Goal: Information Seeking & Learning: Learn about a topic

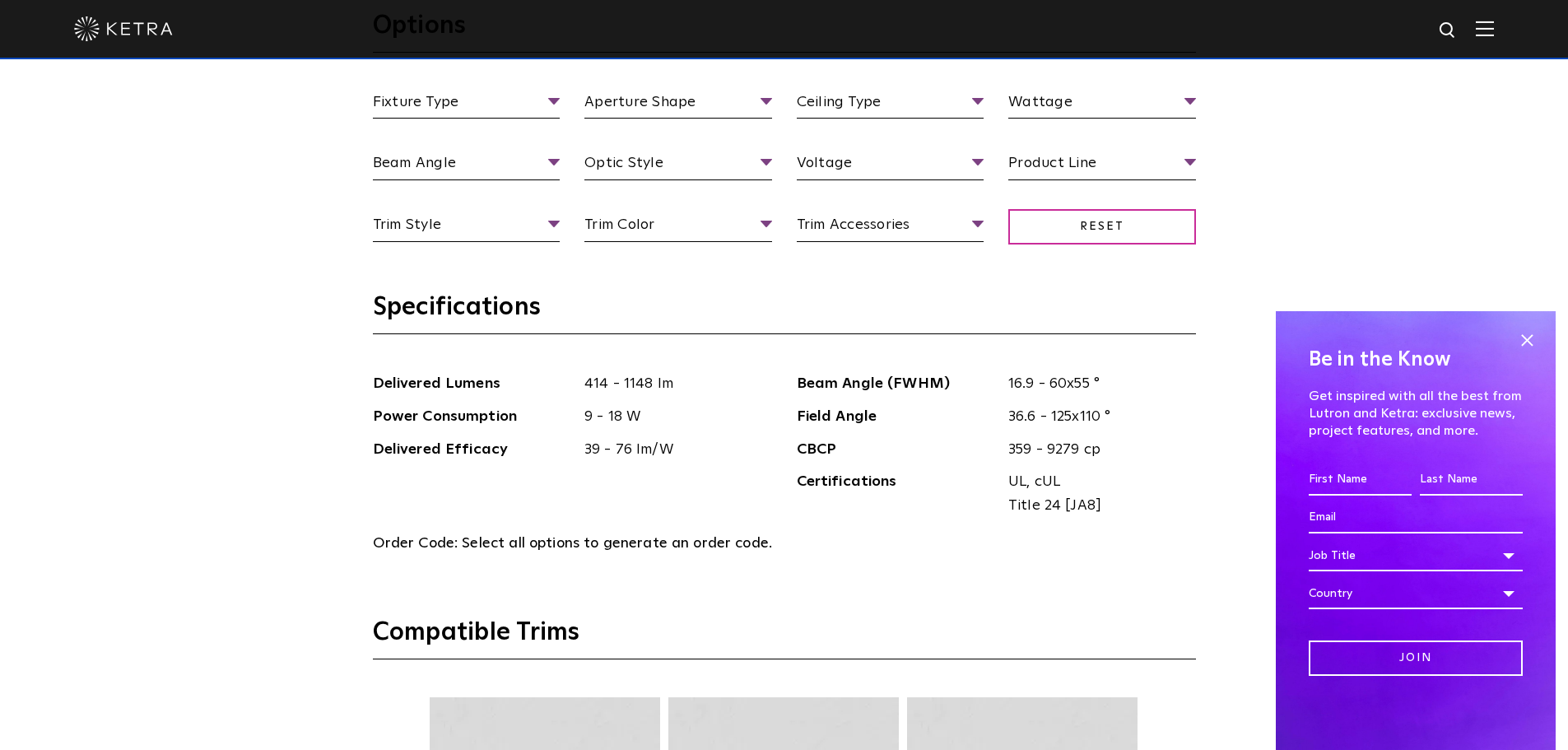
scroll to position [2141, 0]
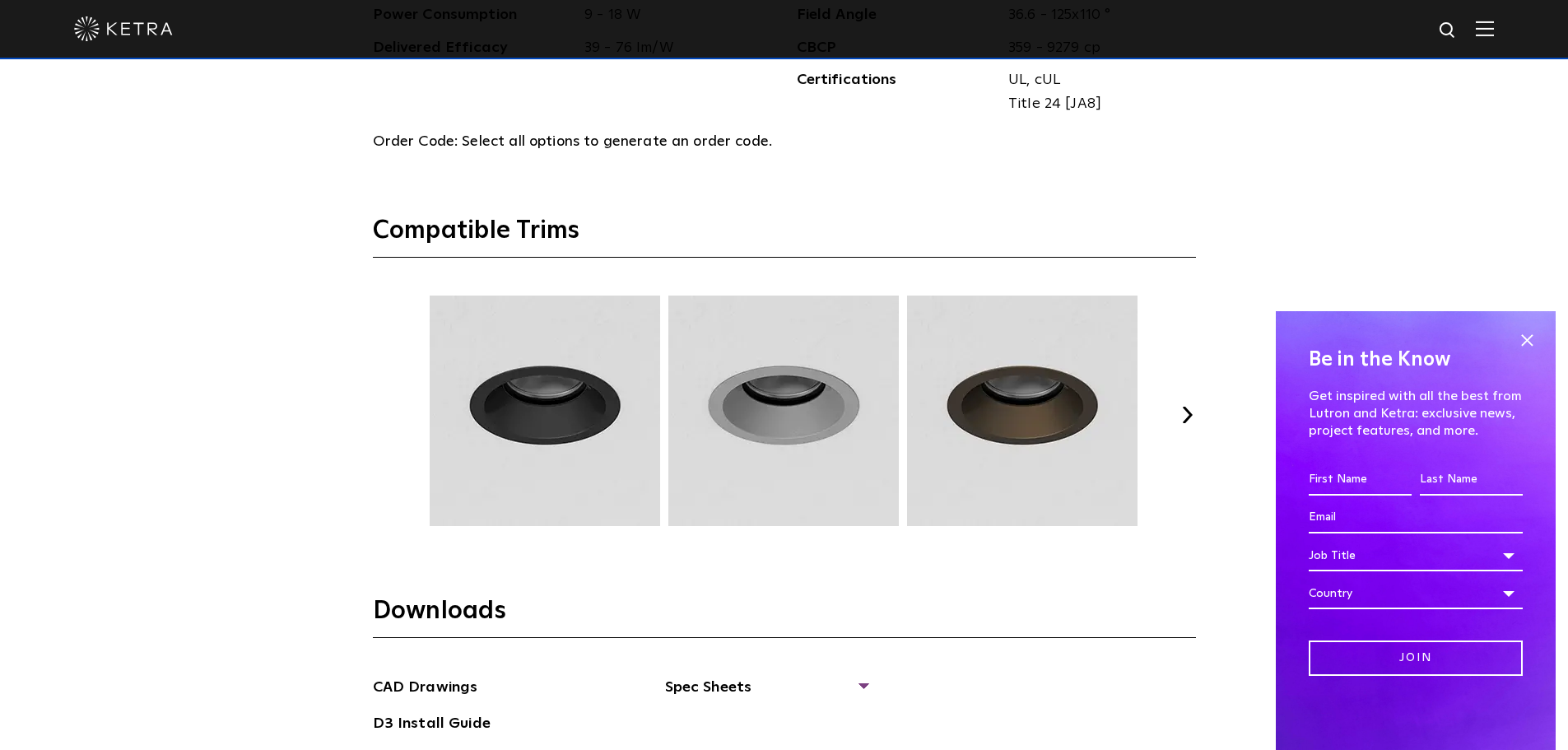
click at [1174, 415] on div "Previous Next" at bounding box center [784, 415] width 824 height 239
click at [1183, 411] on button "Next" at bounding box center [1188, 415] width 16 height 16
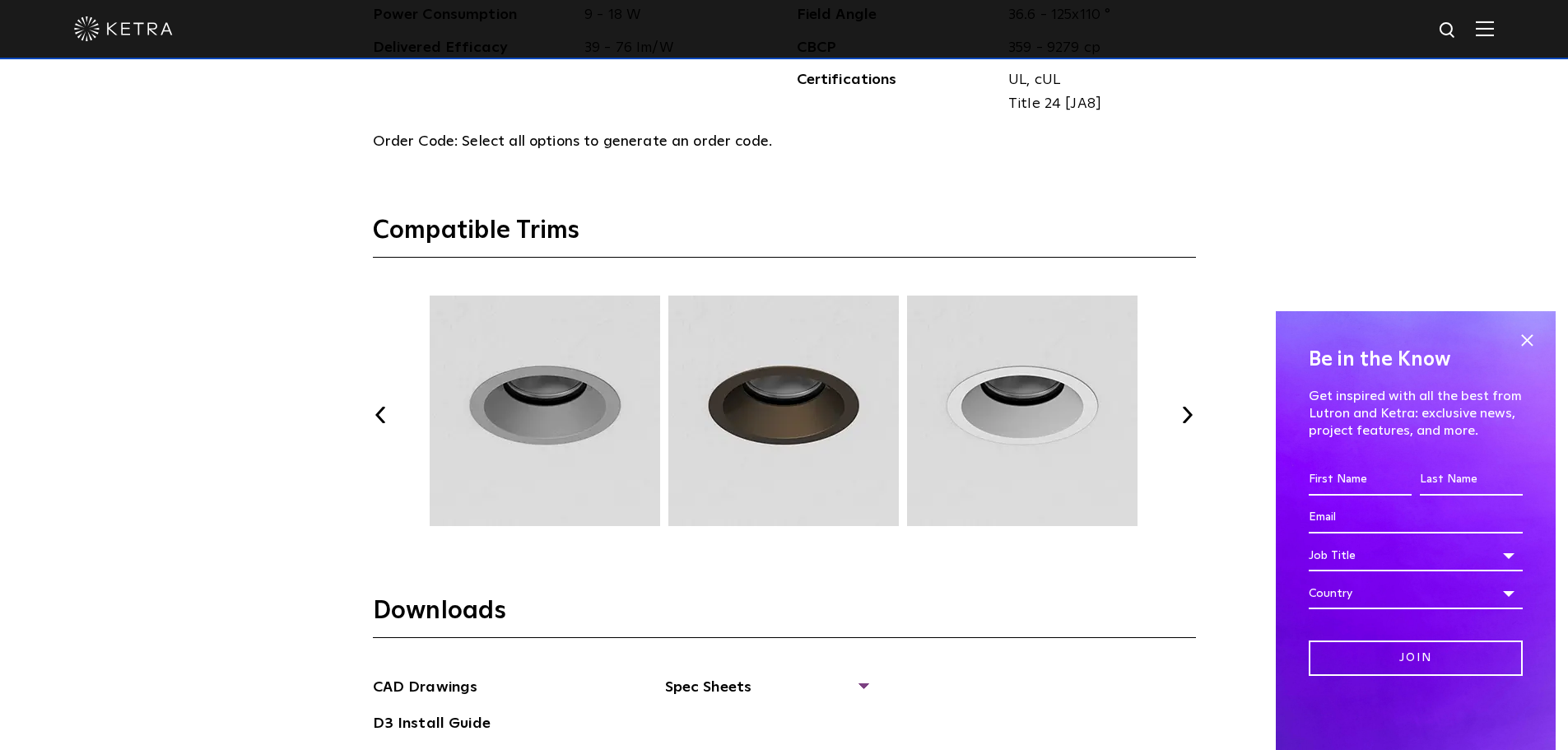
click at [1520, 339] on span at bounding box center [1526, 339] width 25 height 25
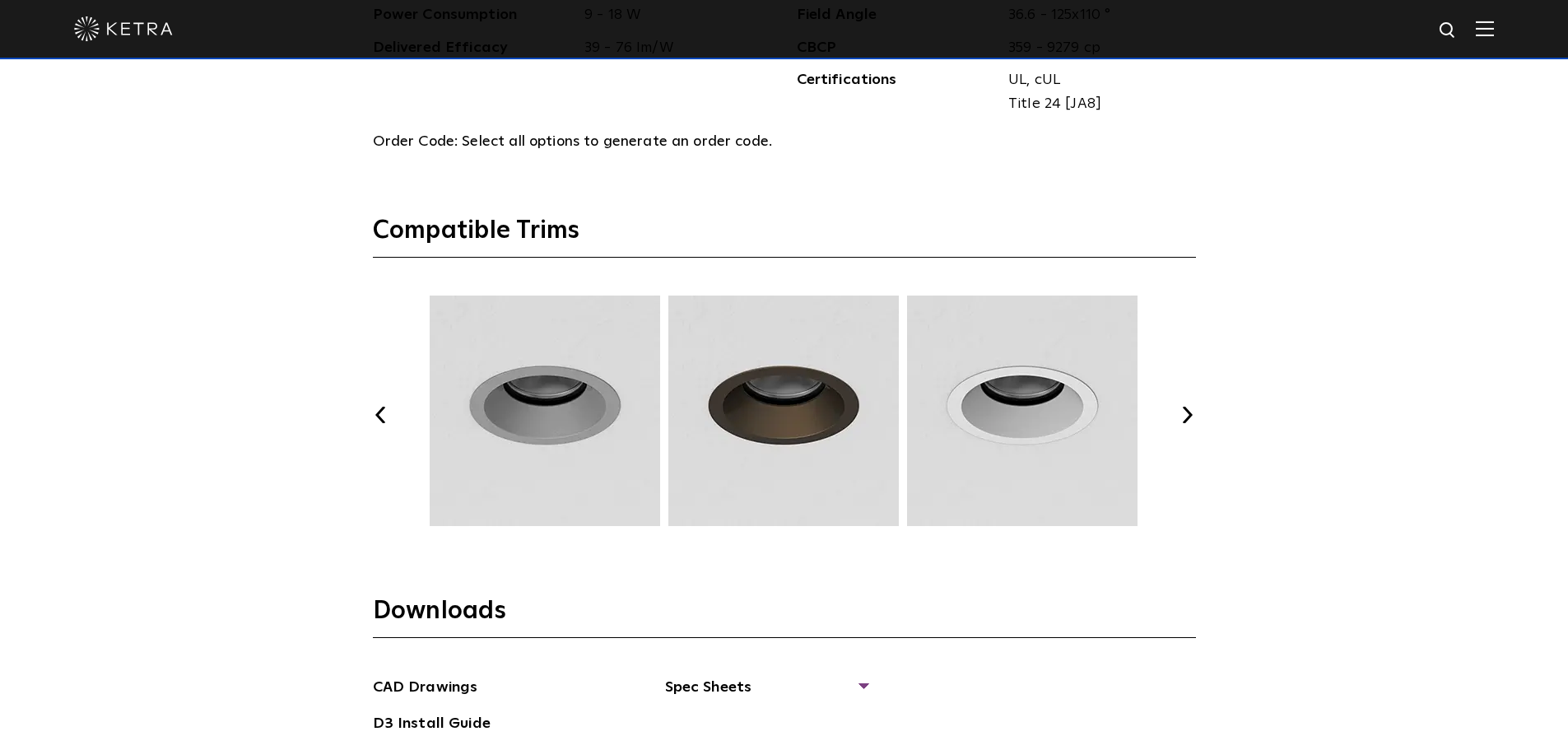
click at [1191, 412] on button "Next" at bounding box center [1188, 415] width 16 height 16
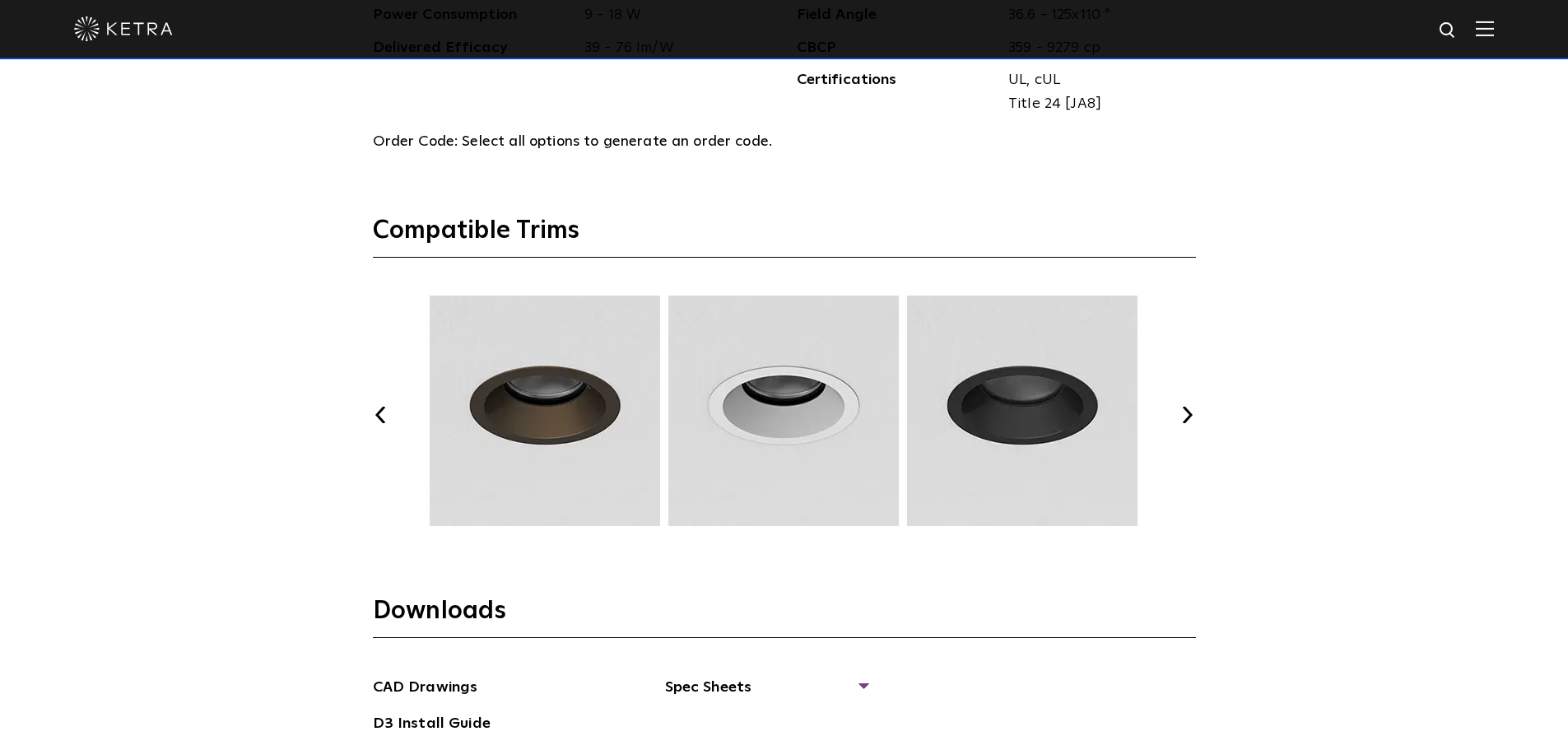
click at [1190, 413] on button "Next" at bounding box center [1188, 415] width 16 height 16
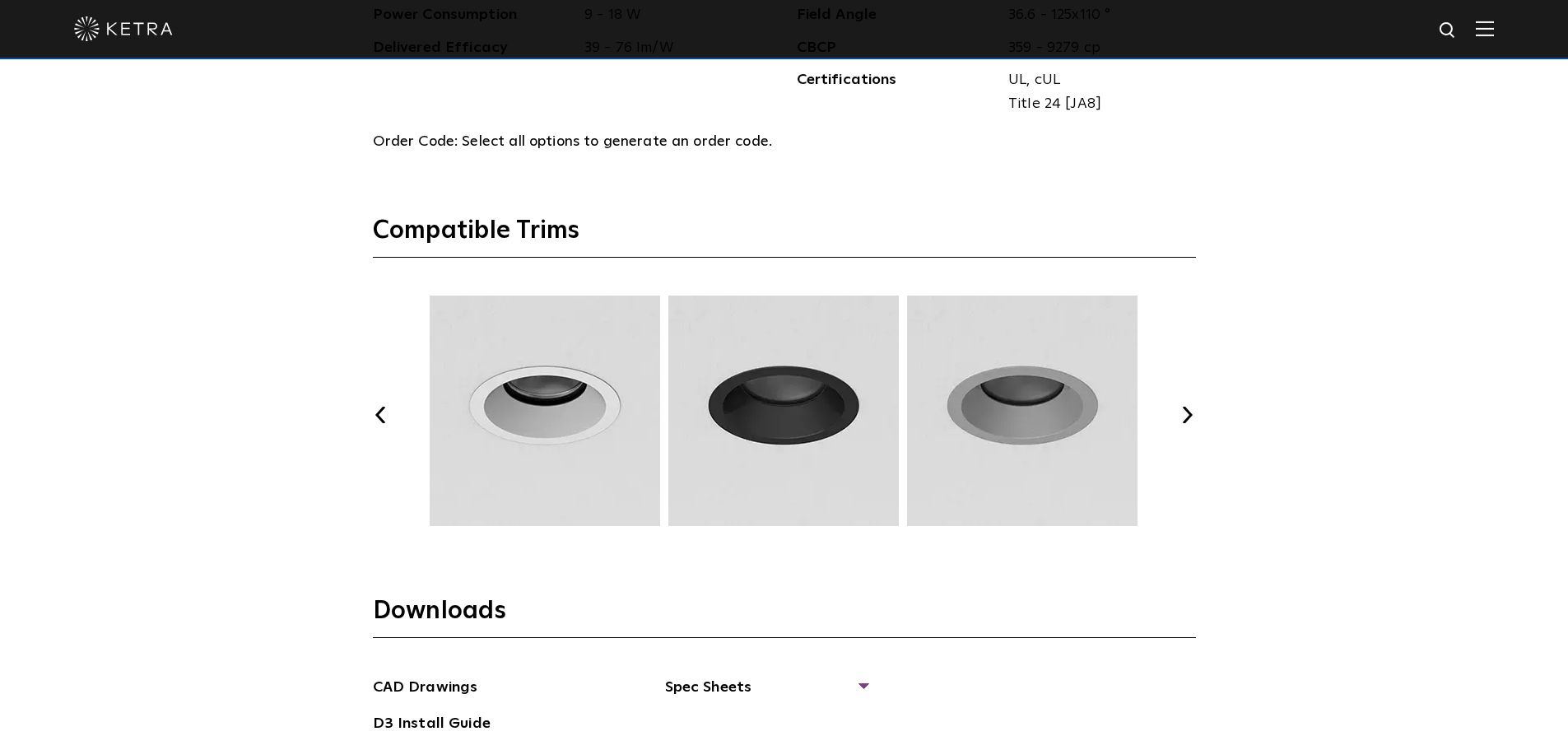
click at [1190, 413] on button "Next" at bounding box center [1188, 415] width 16 height 16
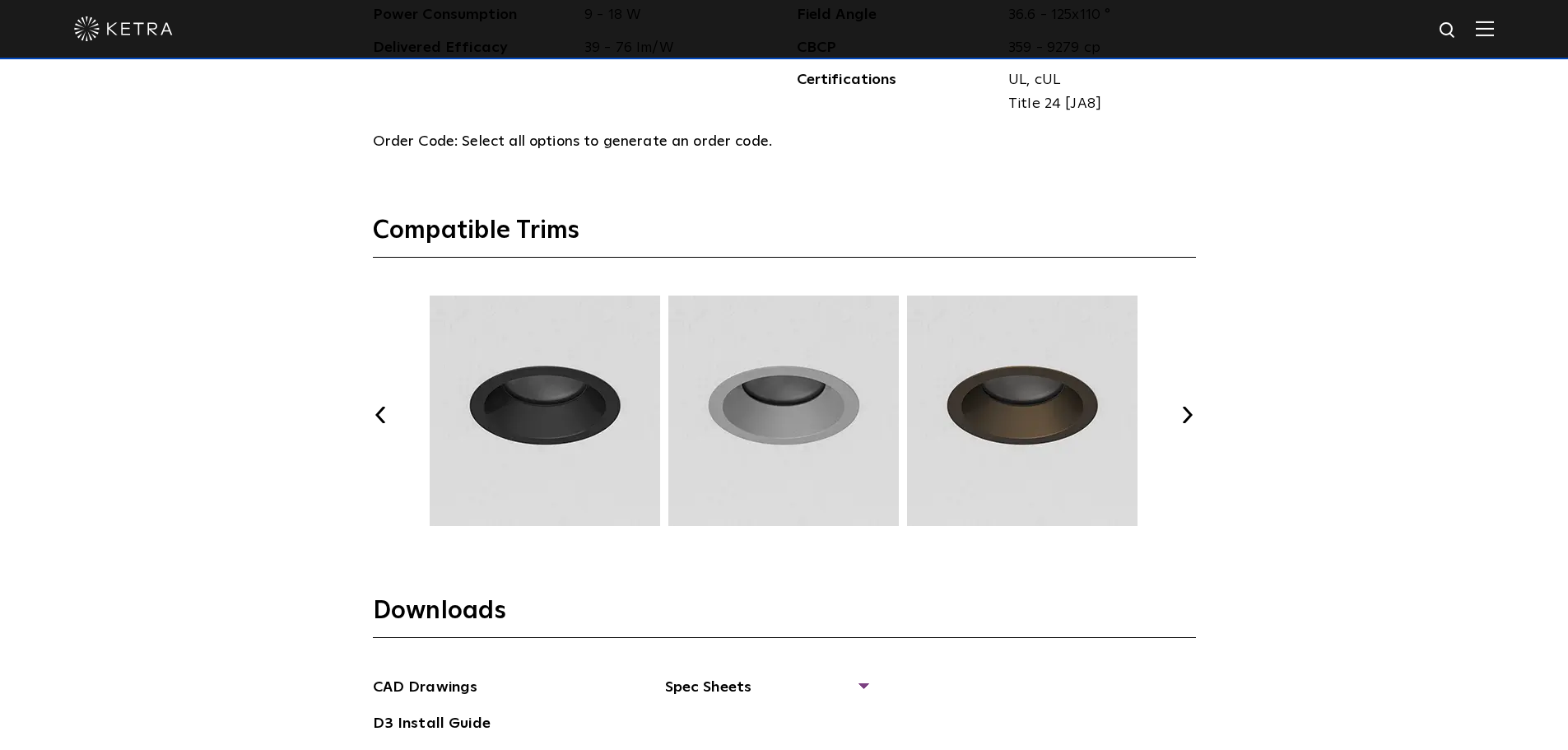
click at [1190, 413] on button "Next" at bounding box center [1188, 415] width 16 height 16
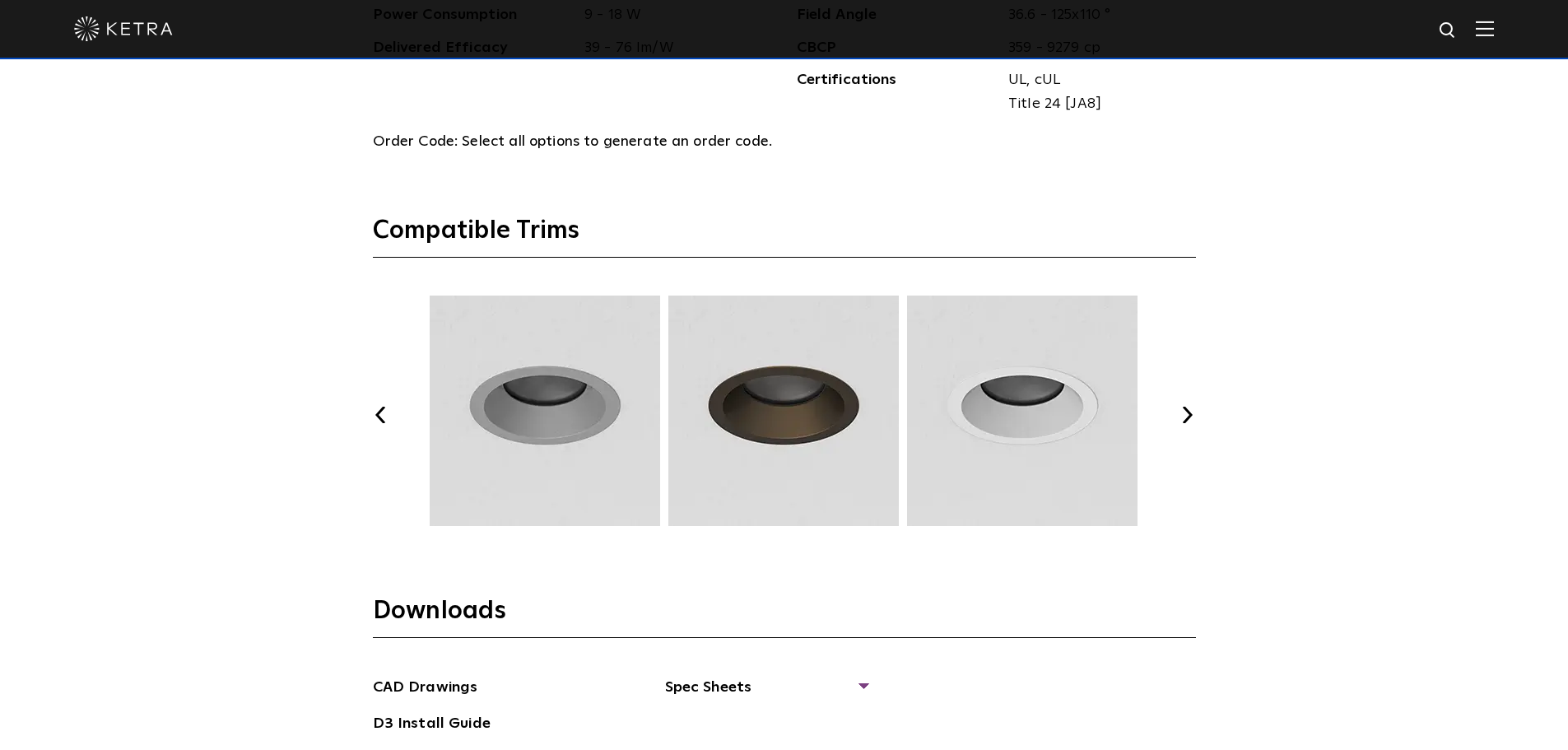
click at [1190, 413] on button "Next" at bounding box center [1188, 415] width 16 height 16
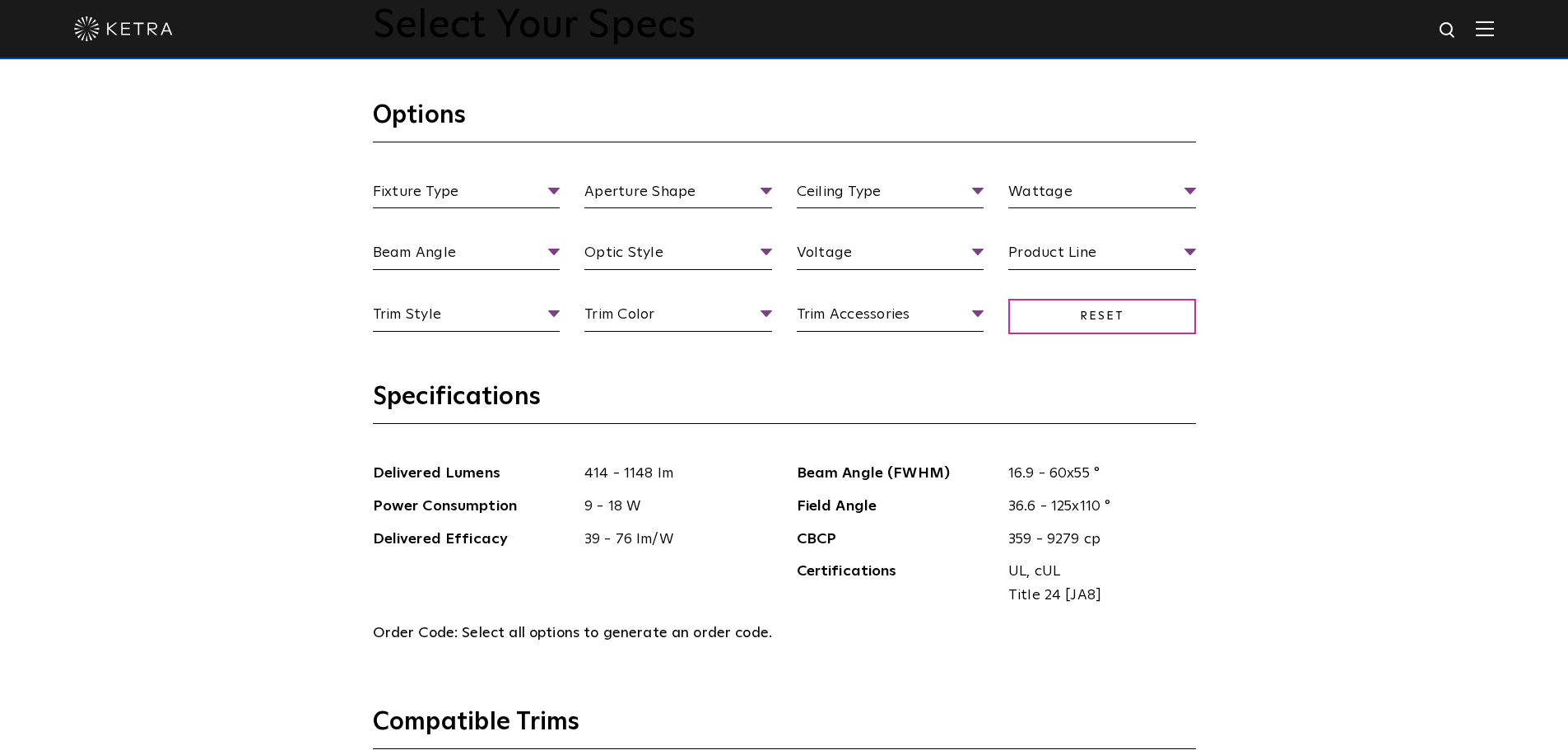
scroll to position [1482, 0]
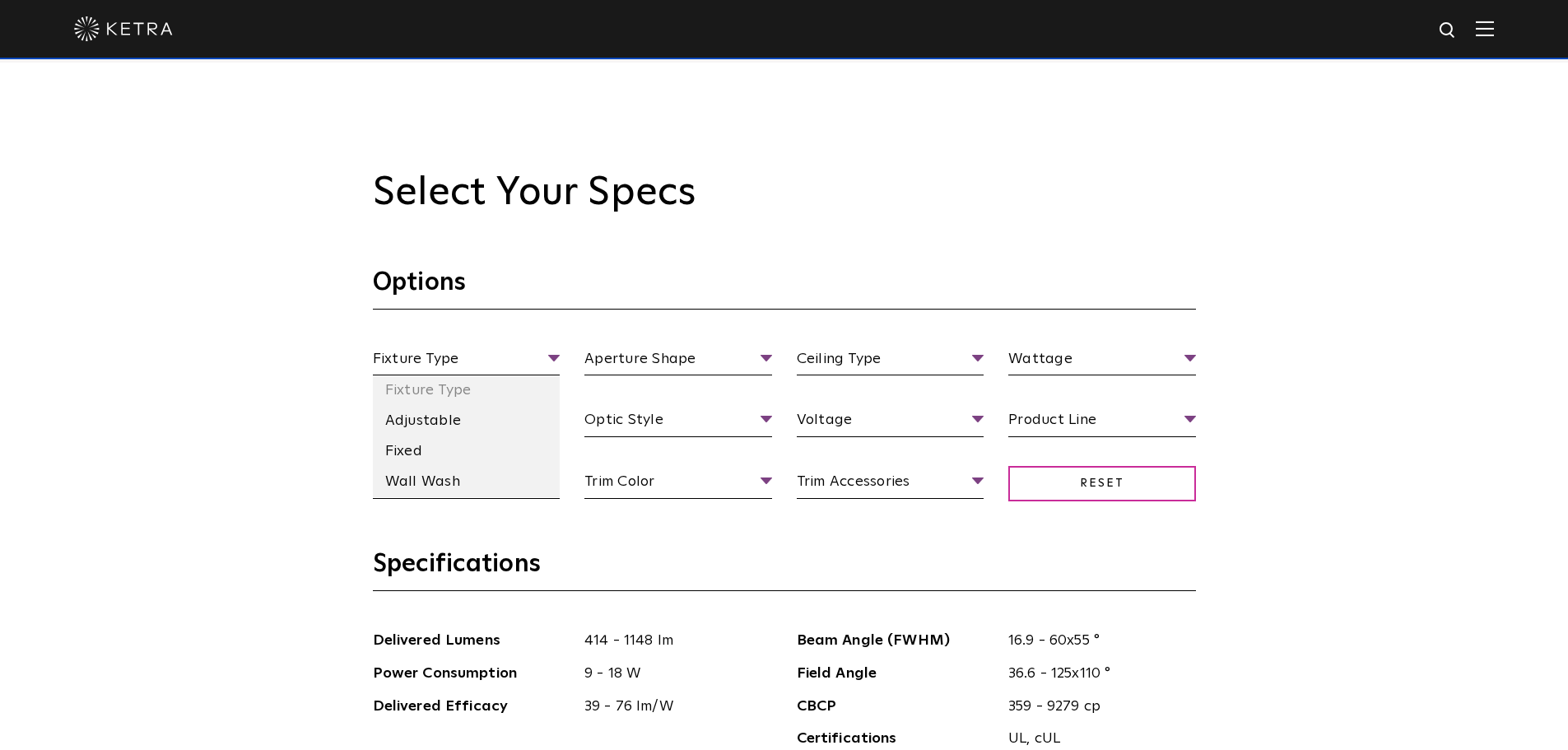
click at [504, 354] on span "Fixture Type" at bounding box center [466, 362] width 187 height 29
click at [425, 456] on li "Fixed" at bounding box center [466, 452] width 187 height 31
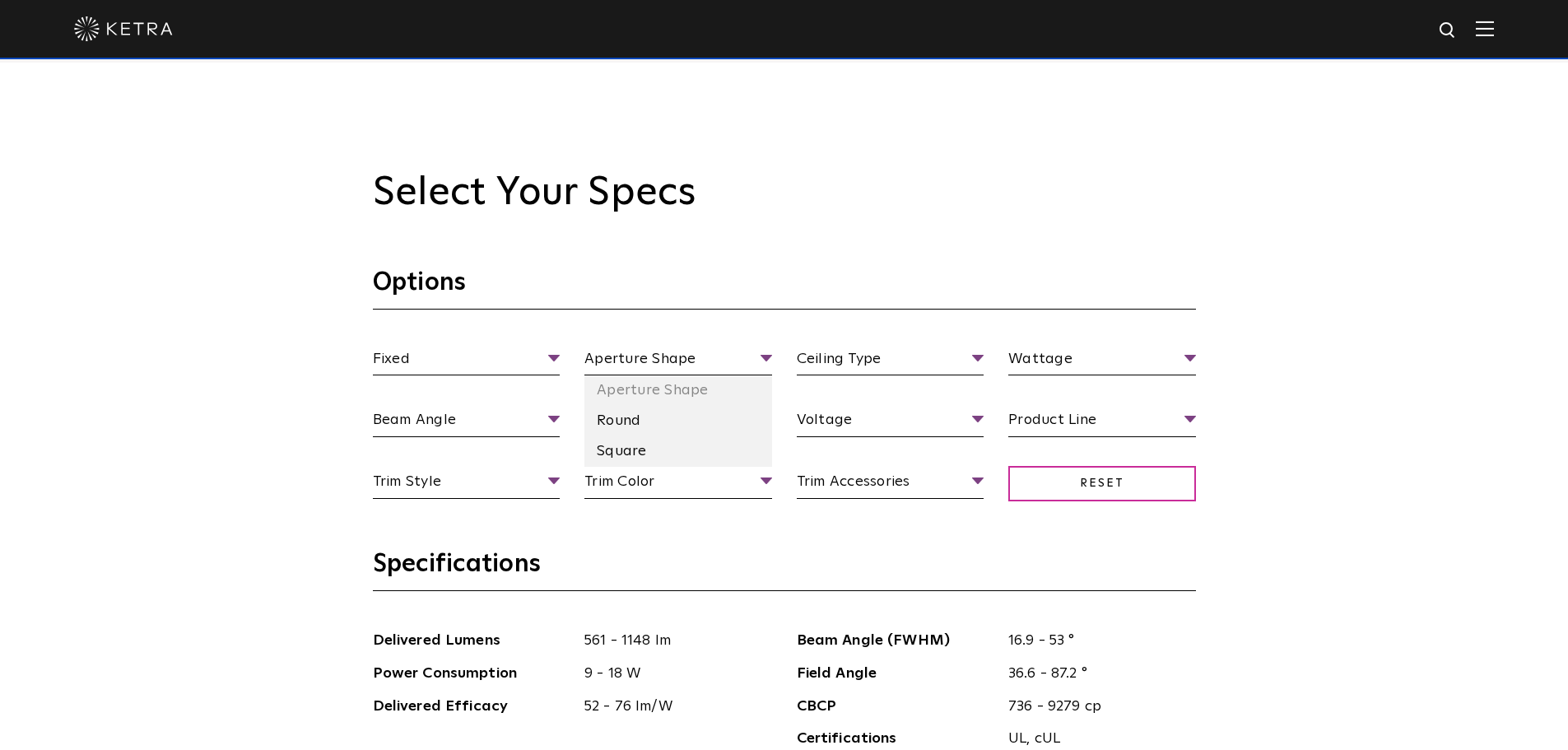
click at [711, 352] on span "Aperture Shape" at bounding box center [678, 362] width 187 height 29
click at [622, 458] on li "Square" at bounding box center [678, 452] width 187 height 31
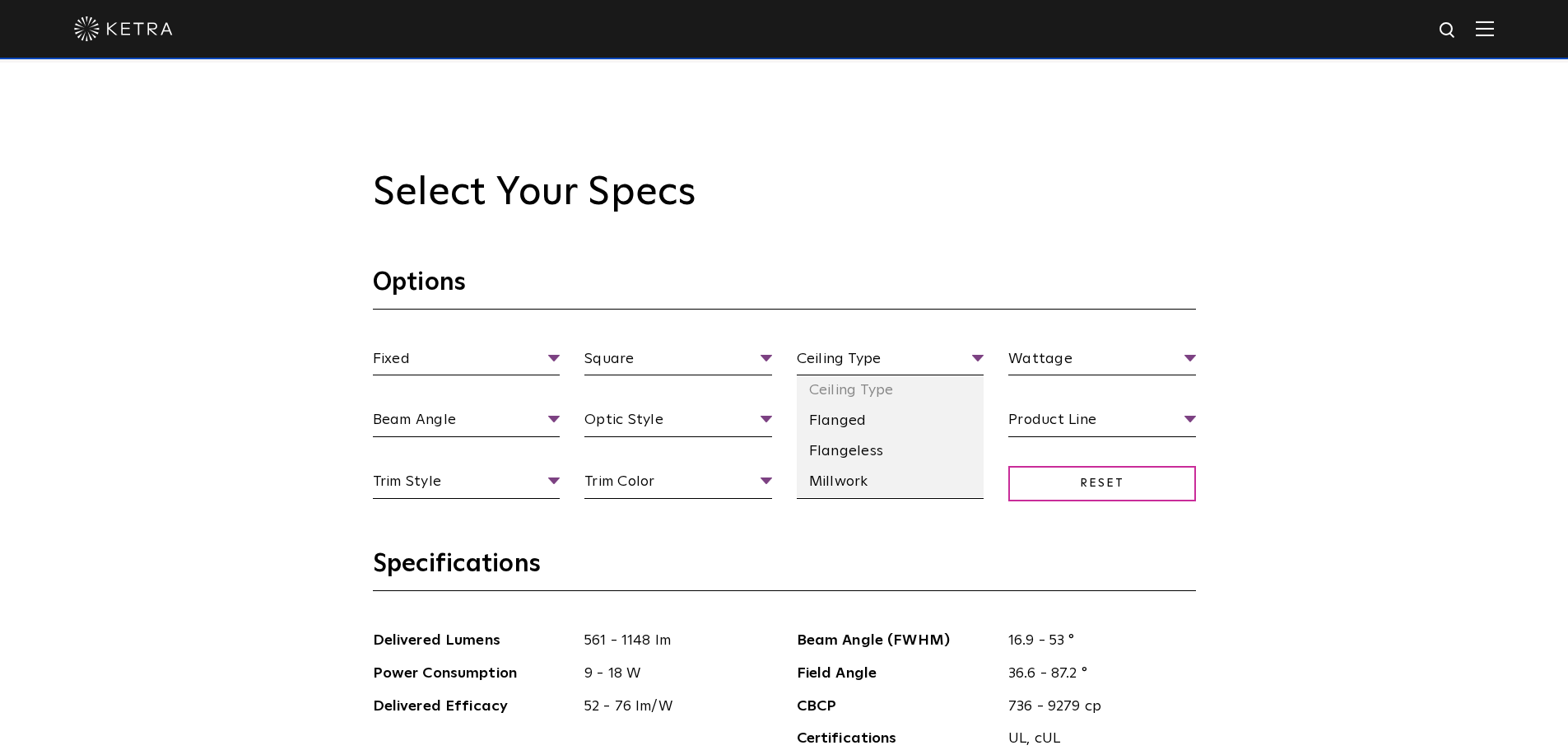
click at [894, 389] on li "Ceiling Type" at bounding box center [891, 391] width 187 height 31
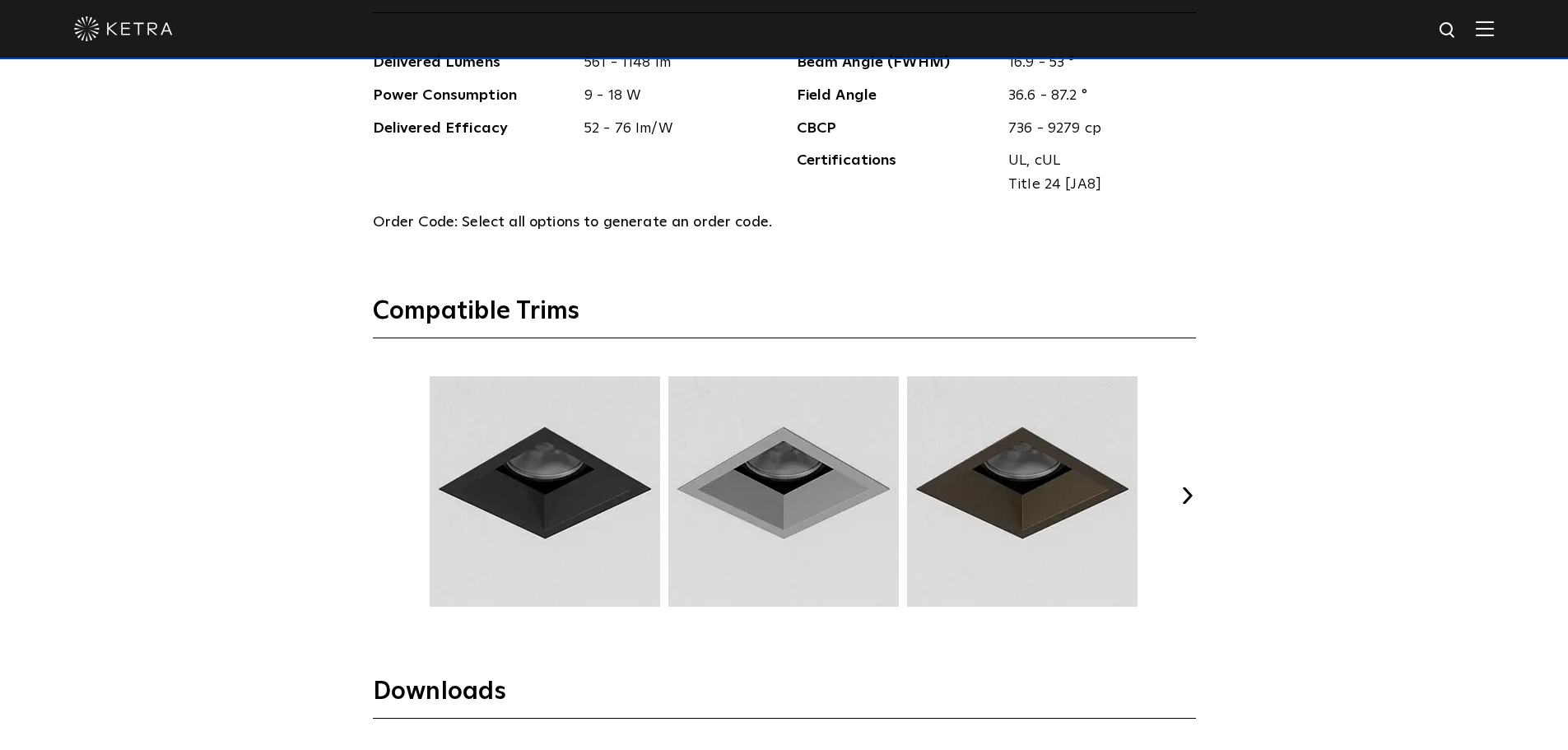
scroll to position [2141, 0]
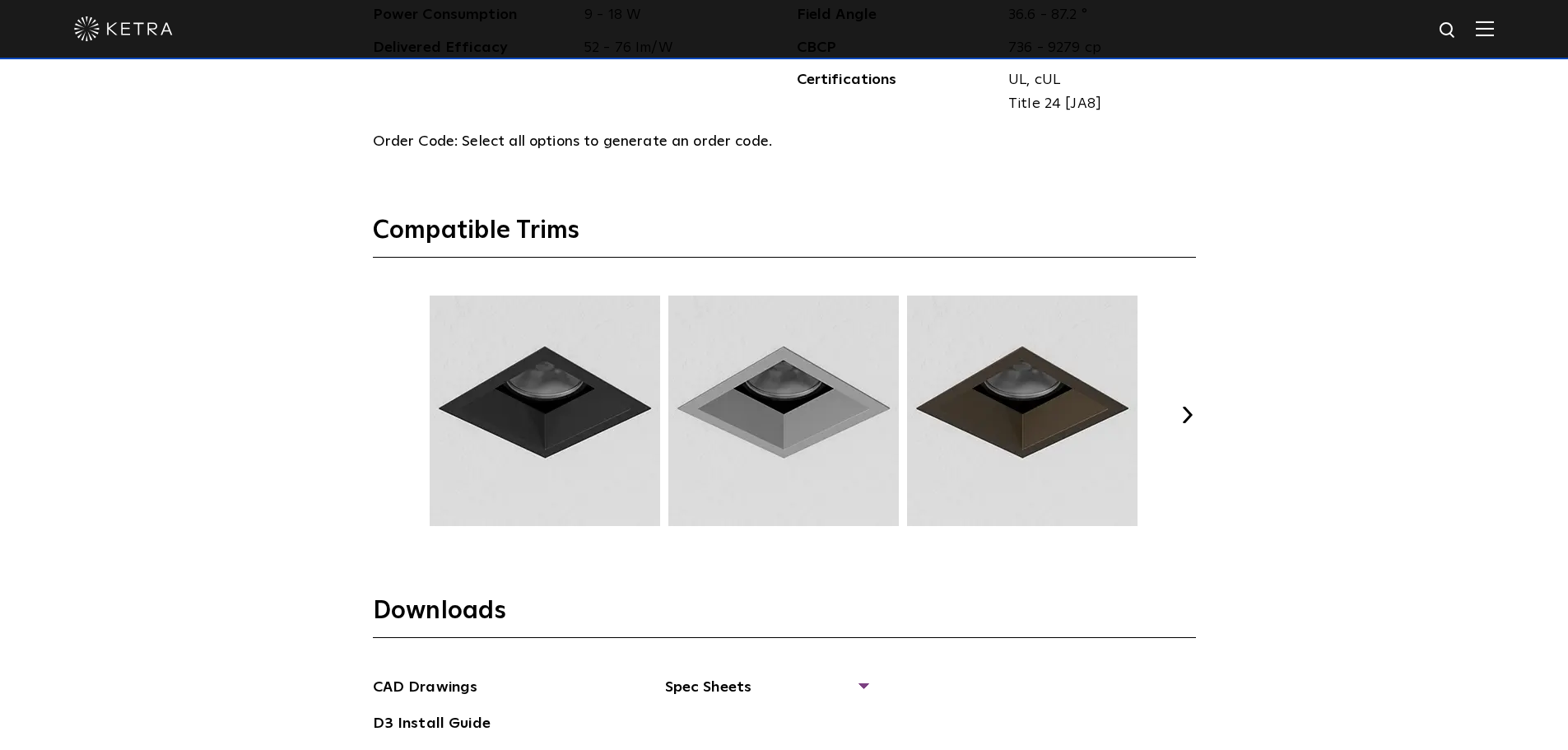
click at [1191, 416] on button "Next" at bounding box center [1188, 415] width 16 height 16
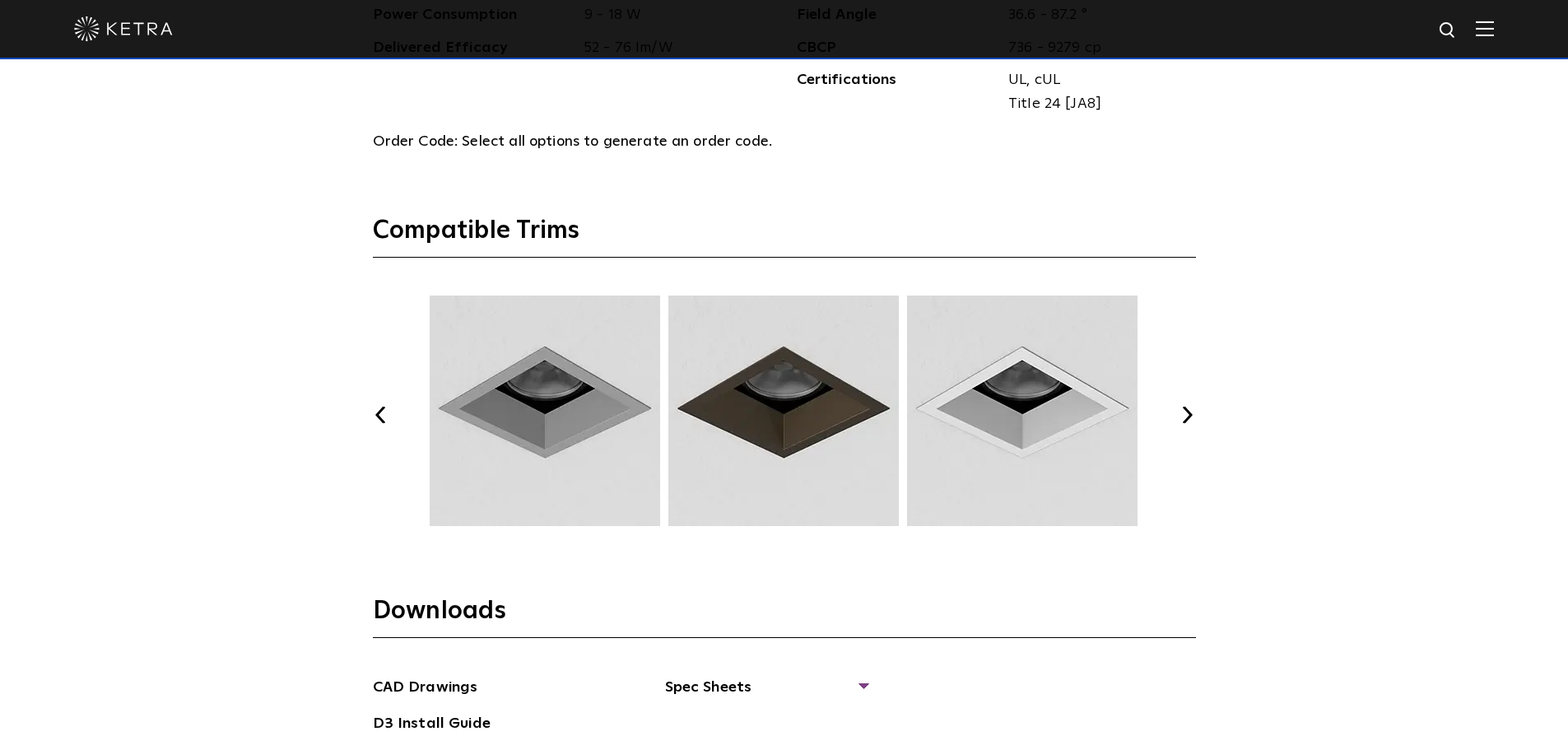
click at [1191, 416] on button "Next" at bounding box center [1188, 415] width 16 height 16
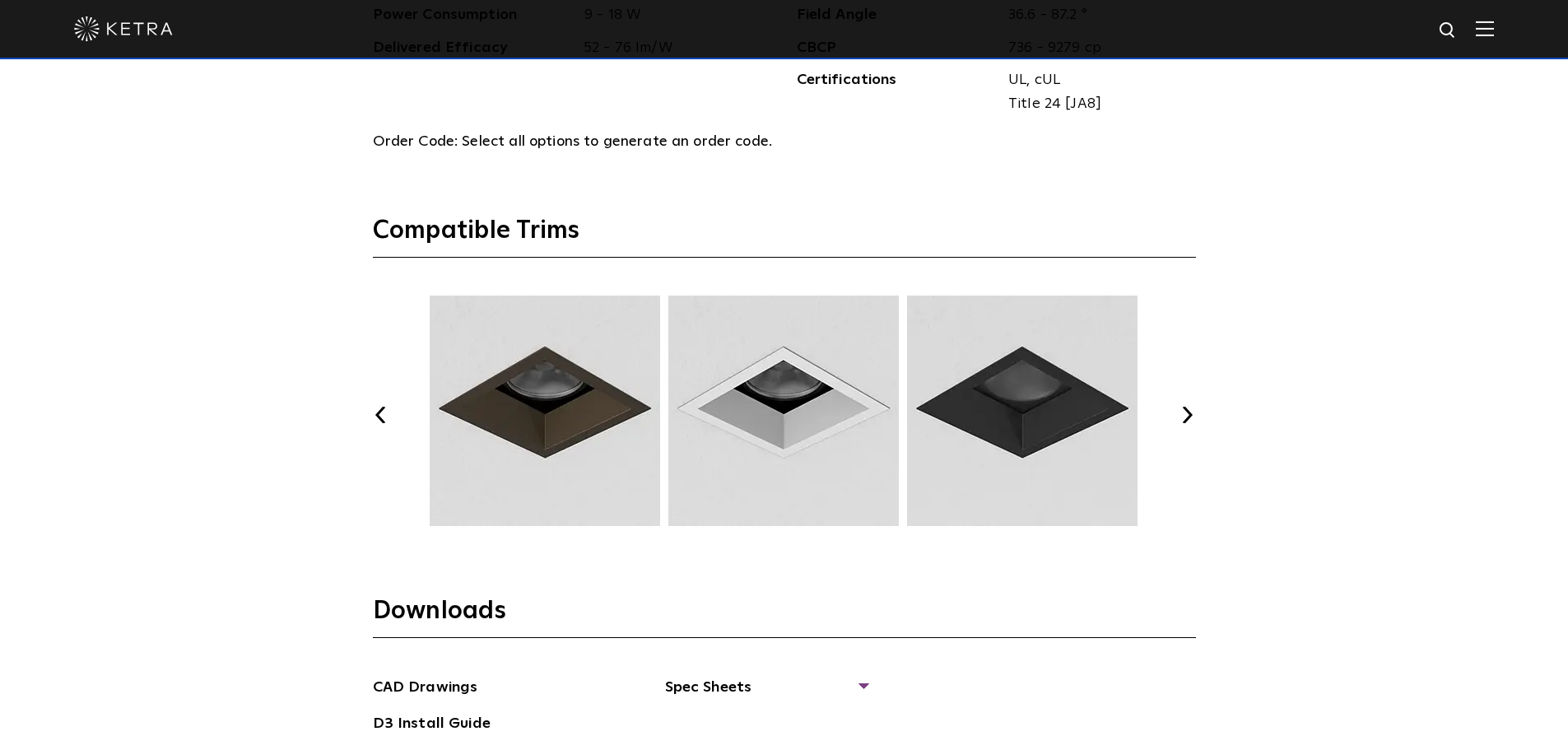
click at [1191, 416] on button "Next" at bounding box center [1188, 415] width 16 height 16
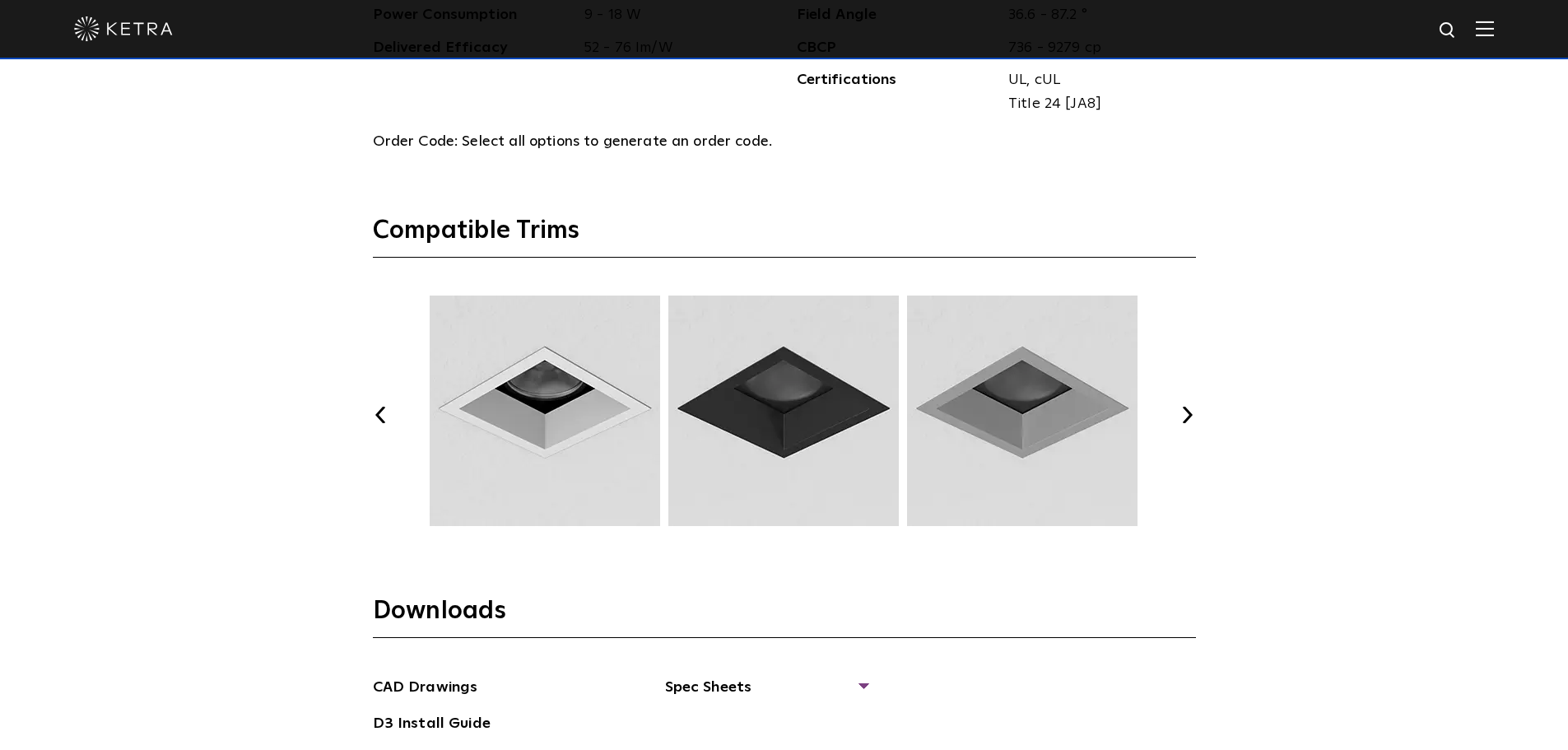
click at [1191, 416] on button "Next" at bounding box center [1188, 415] width 16 height 16
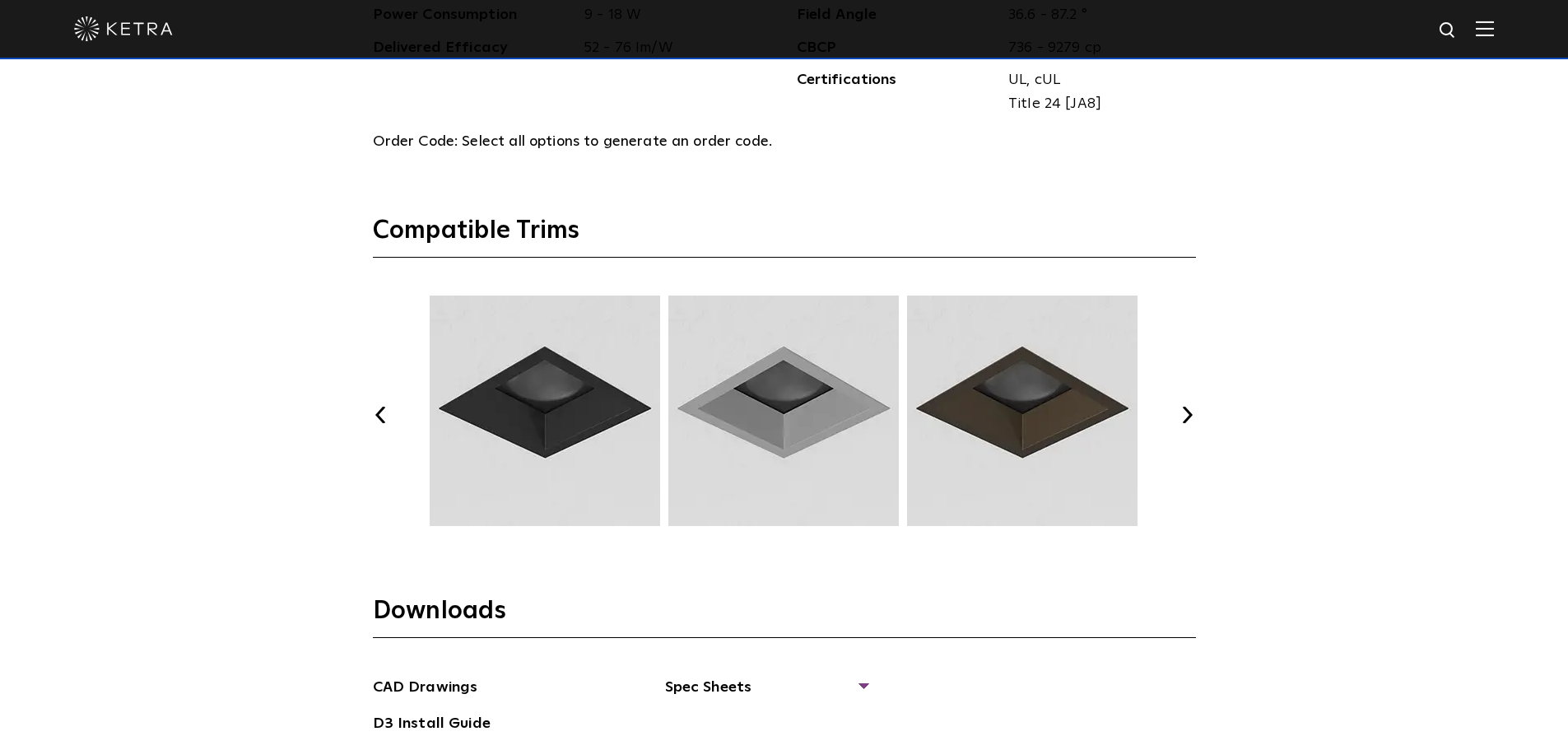
click at [1191, 416] on button "Next" at bounding box center [1188, 415] width 16 height 16
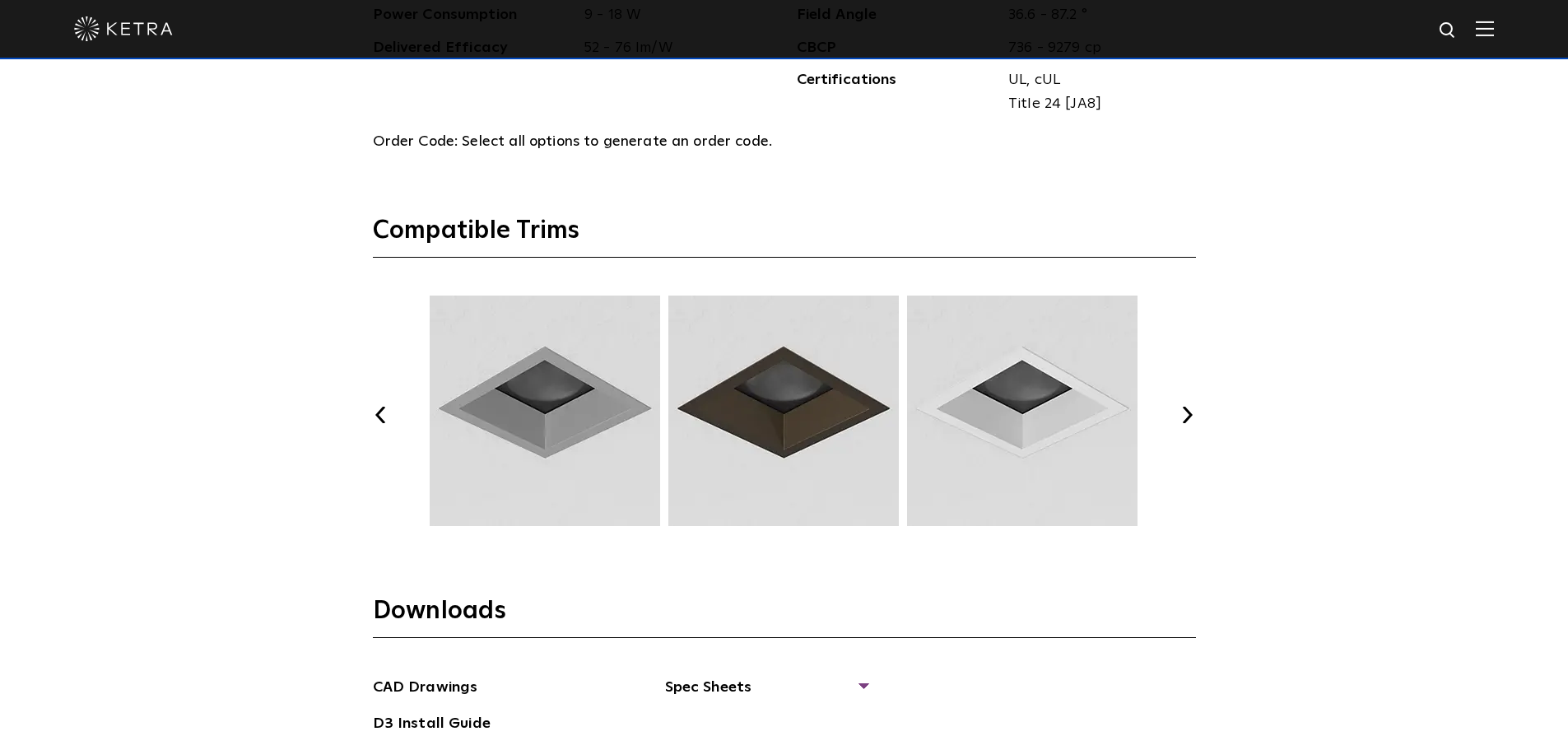
click at [1191, 416] on button "Next" at bounding box center [1188, 415] width 16 height 16
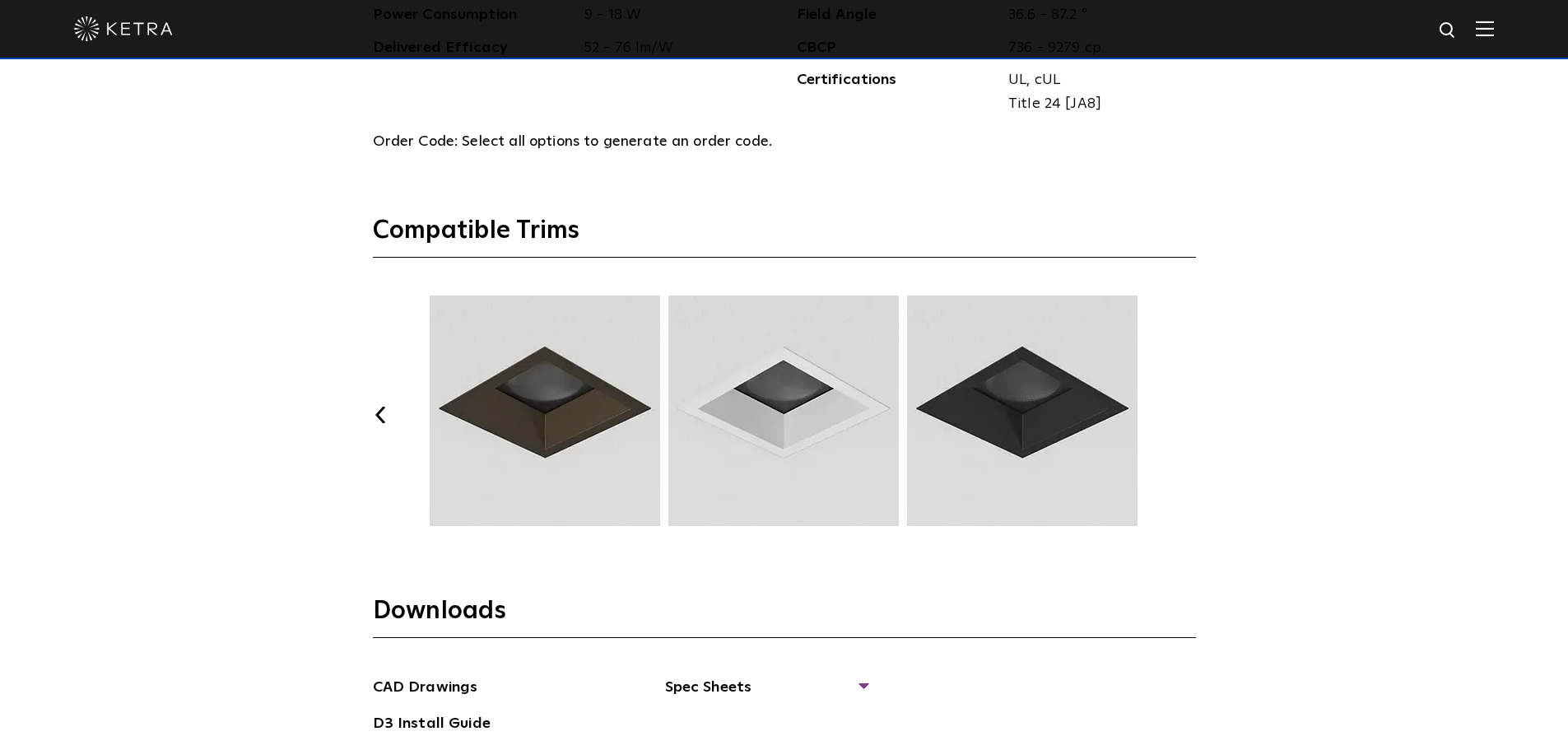
click at [1191, 416] on button "Next" at bounding box center [1188, 415] width 16 height 16
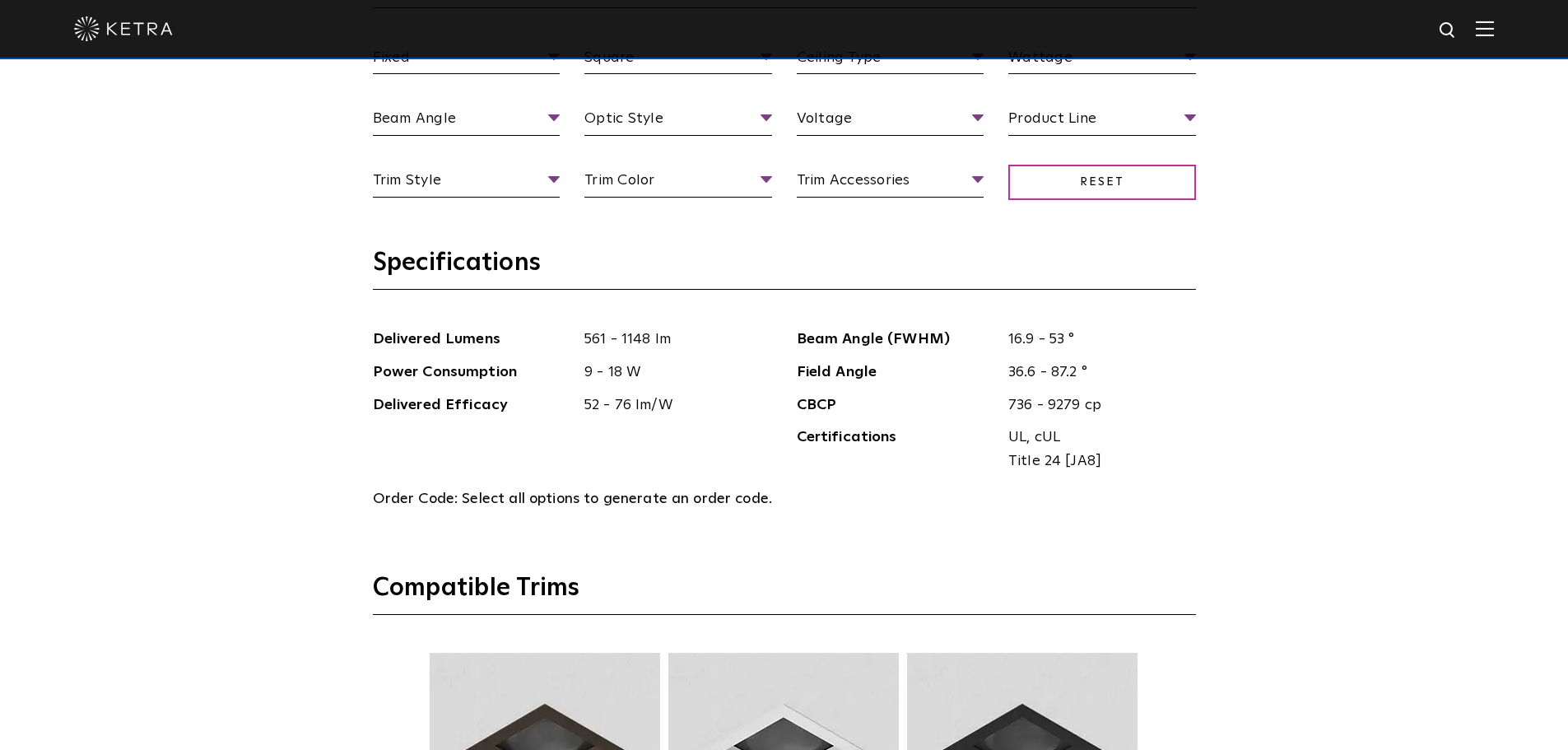
scroll to position [1646, 0]
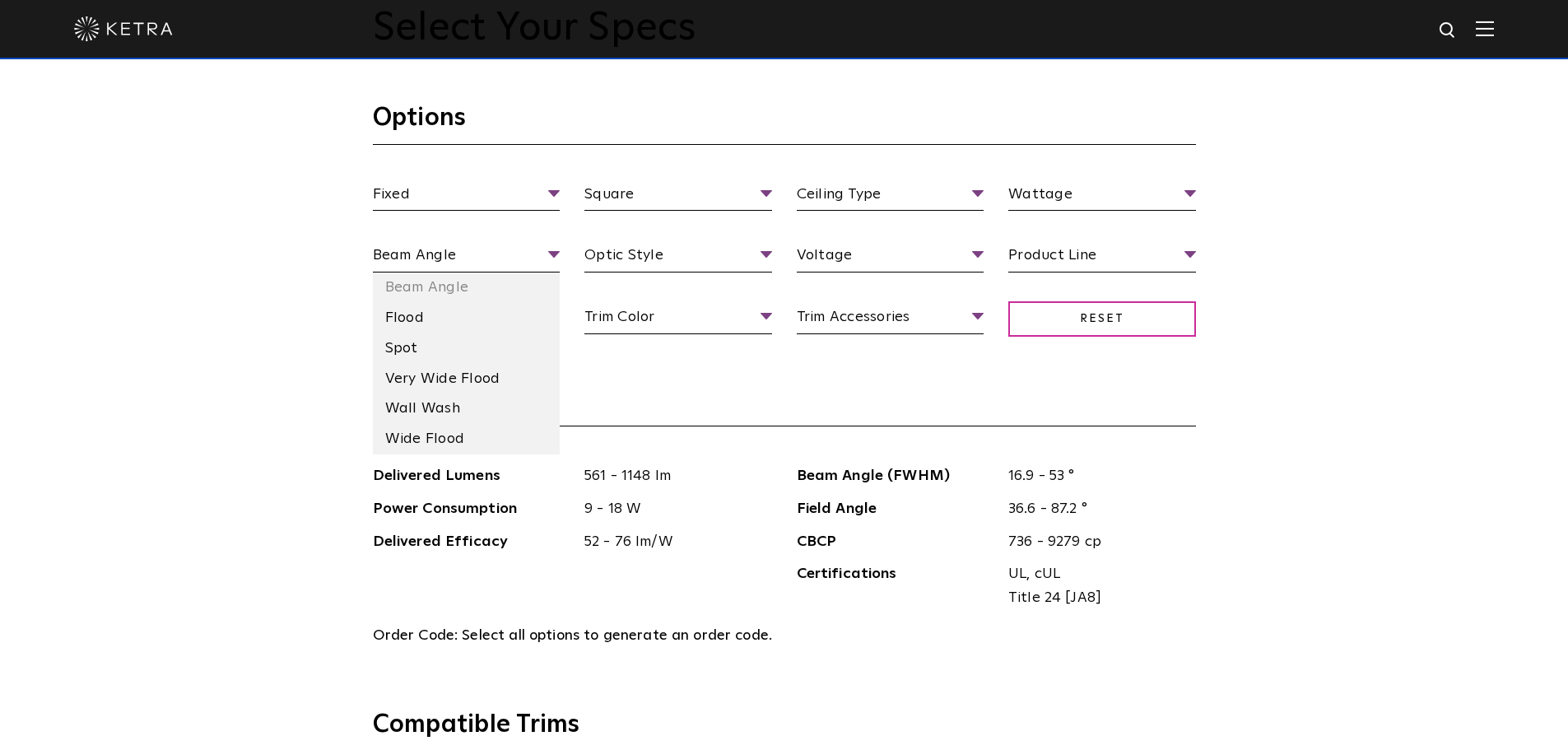
click at [532, 250] on span "Beam Angle" at bounding box center [466, 258] width 187 height 29
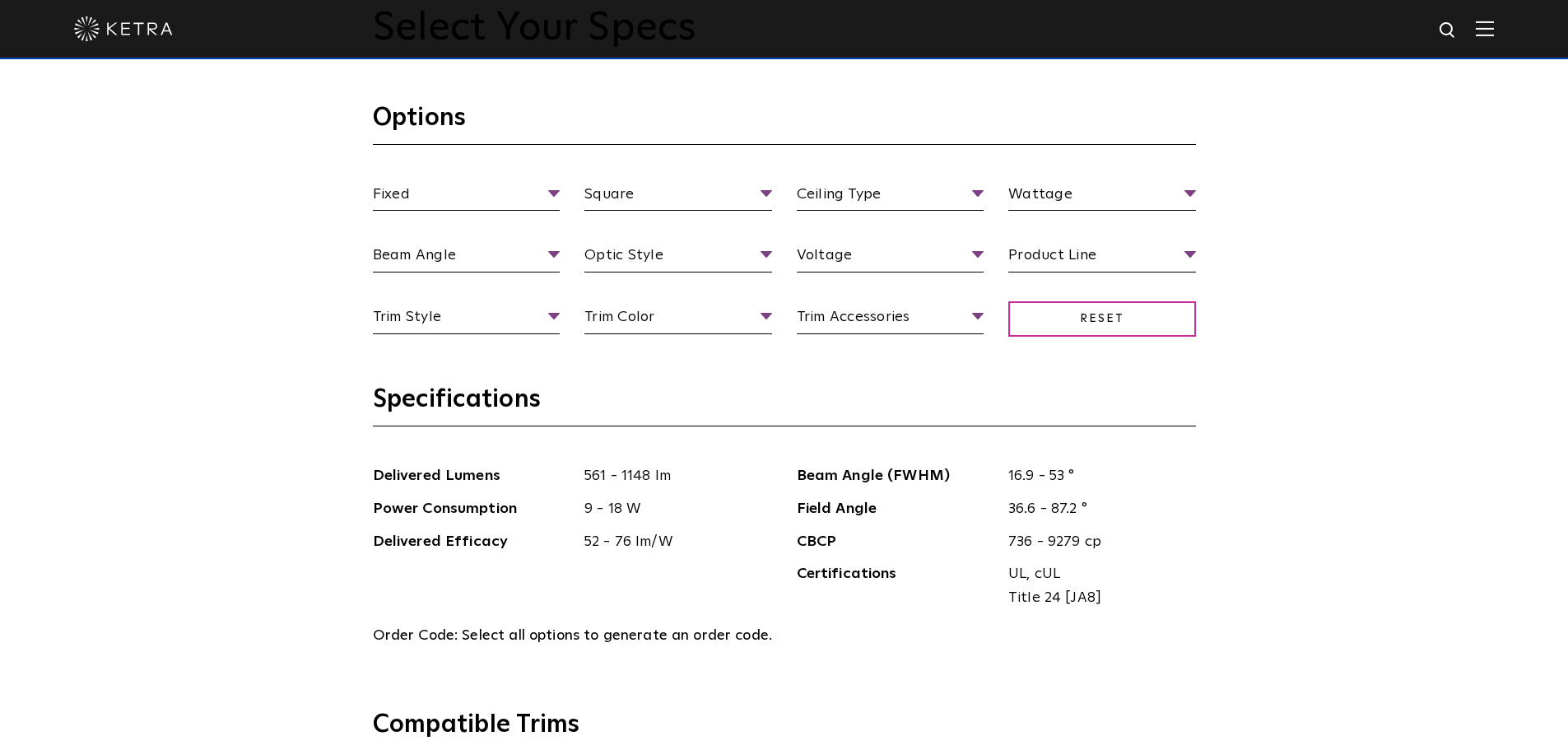
click at [1331, 361] on div "Select Your Specs Options Fixed Fixture Type Adjustable Fixed Wall Wash Square …" at bounding box center [784, 736] width 1568 height 1677
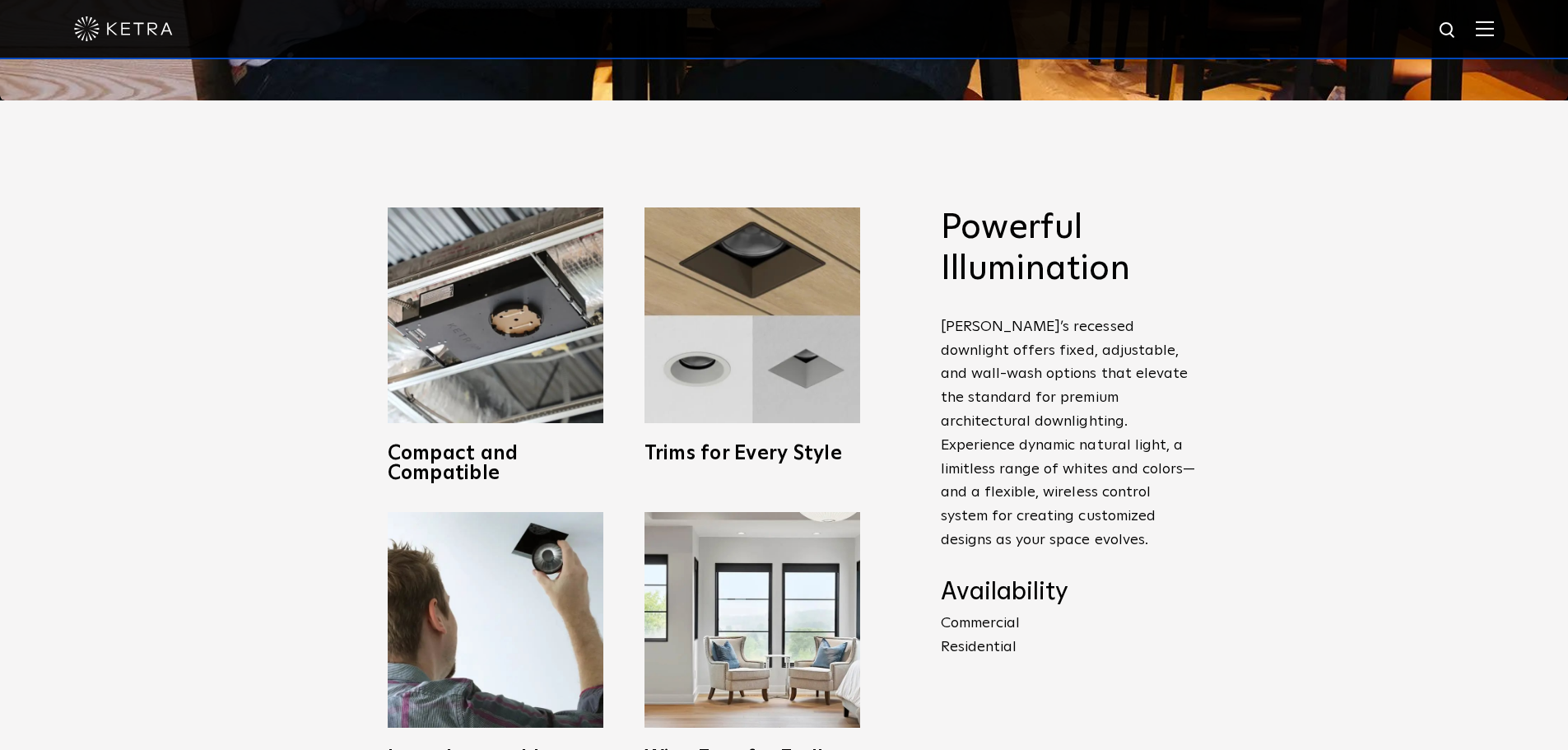
scroll to position [648, 0]
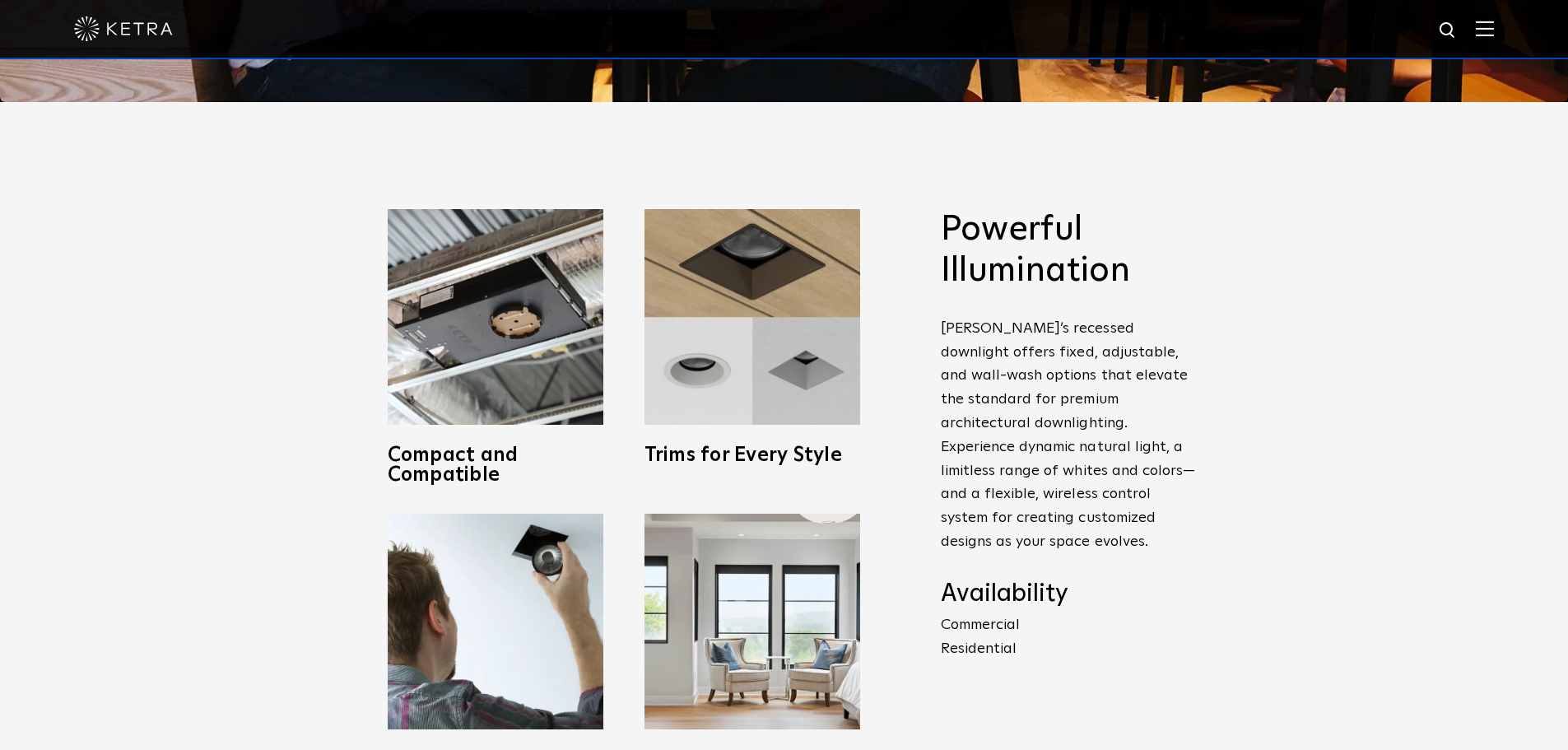
click at [773, 374] on img at bounding box center [752, 316] width 215 height 215
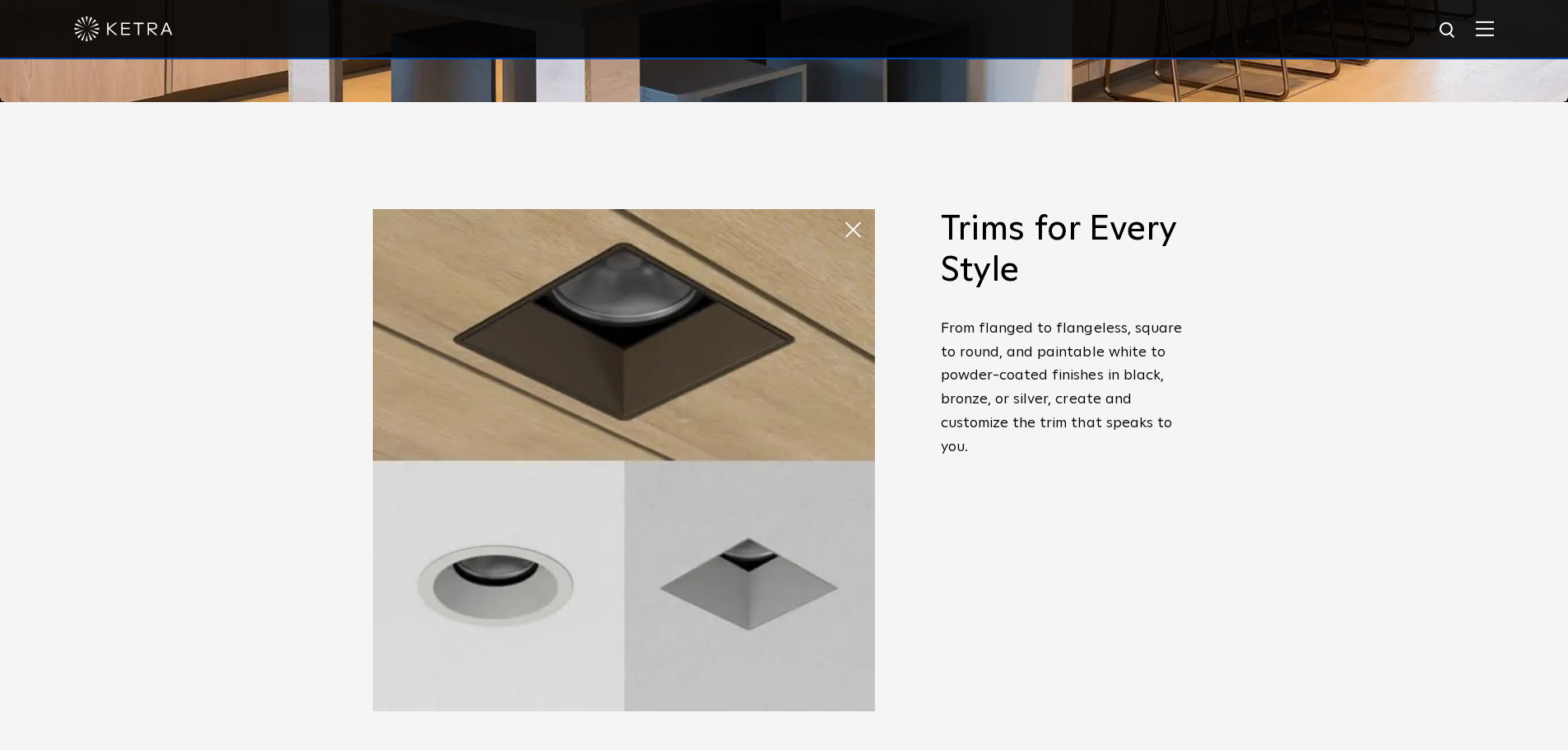
click at [685, 329] on img at bounding box center [624, 460] width 502 height 502
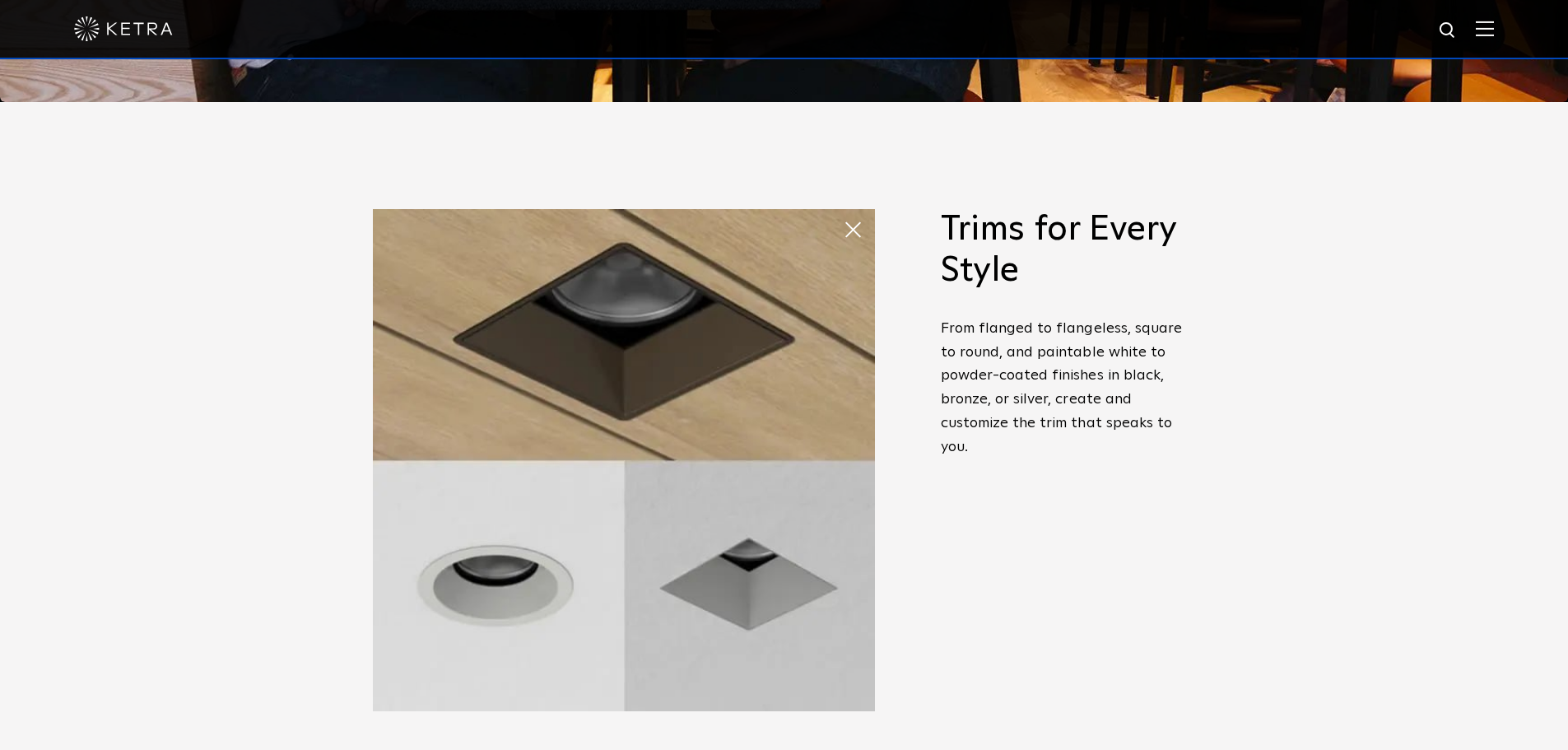
click at [843, 214] on span at bounding box center [843, 214] width 0 height 0
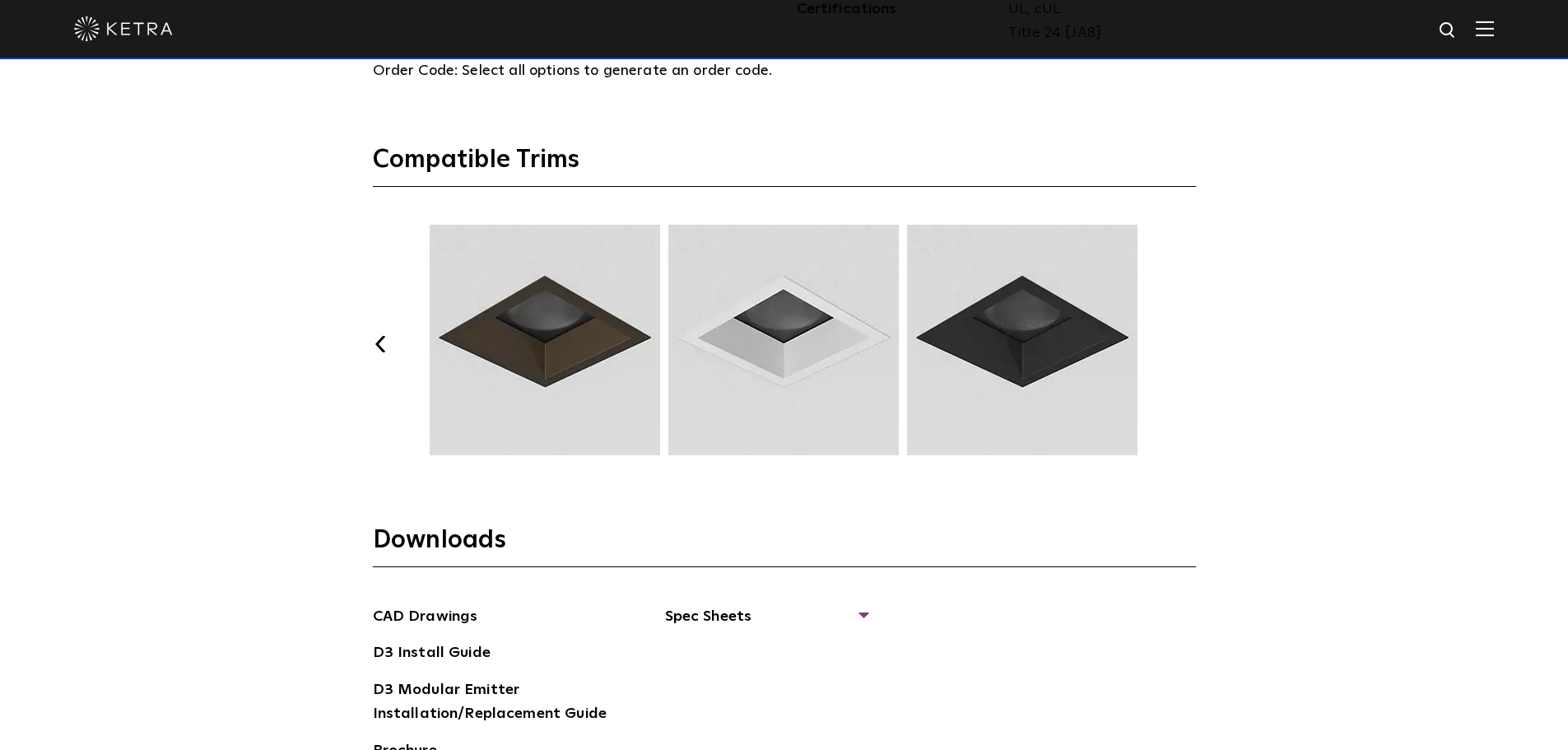
scroll to position [2213, 0]
click at [382, 341] on button "Previous" at bounding box center [381, 344] width 16 height 16
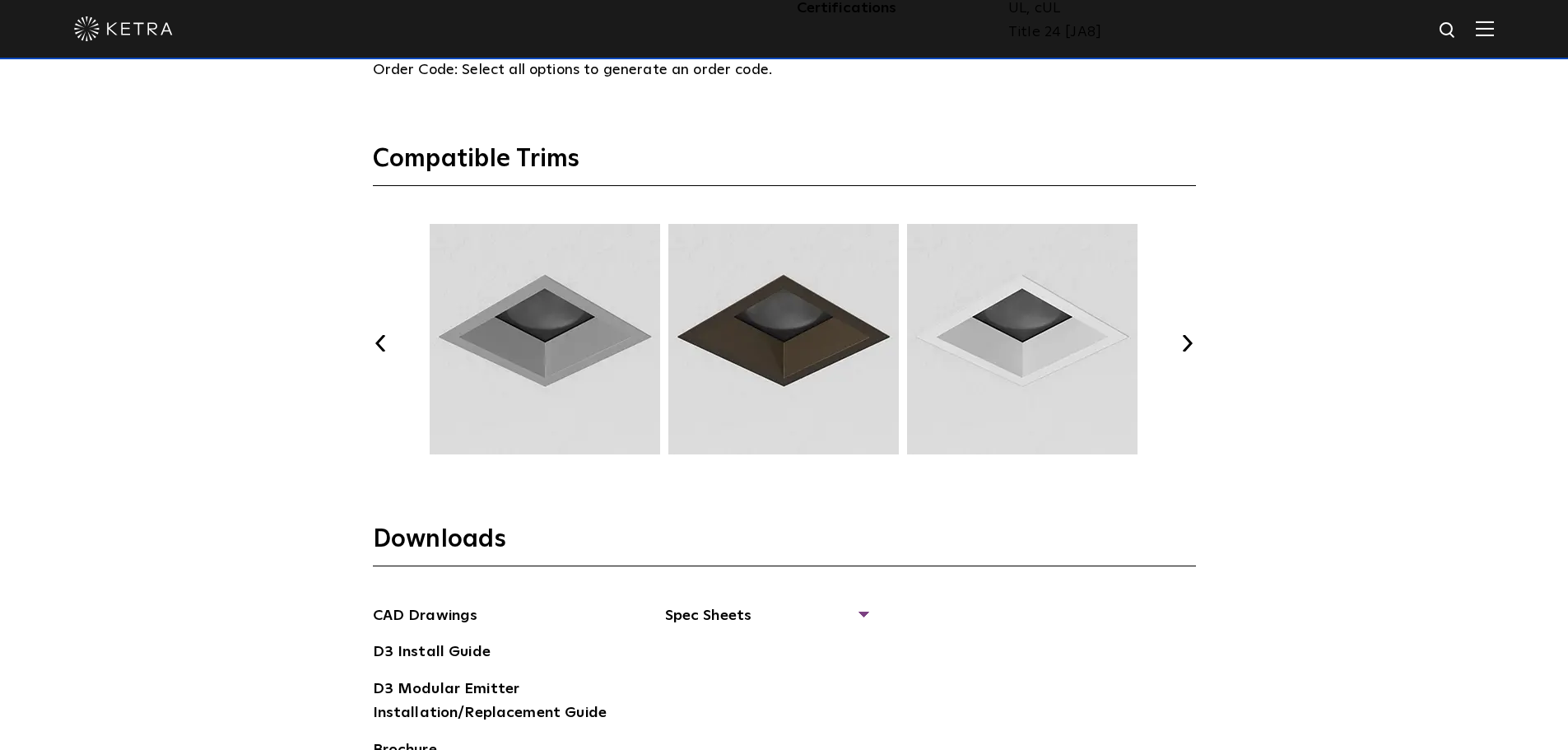
click at [382, 341] on button "Previous" at bounding box center [381, 344] width 16 height 16
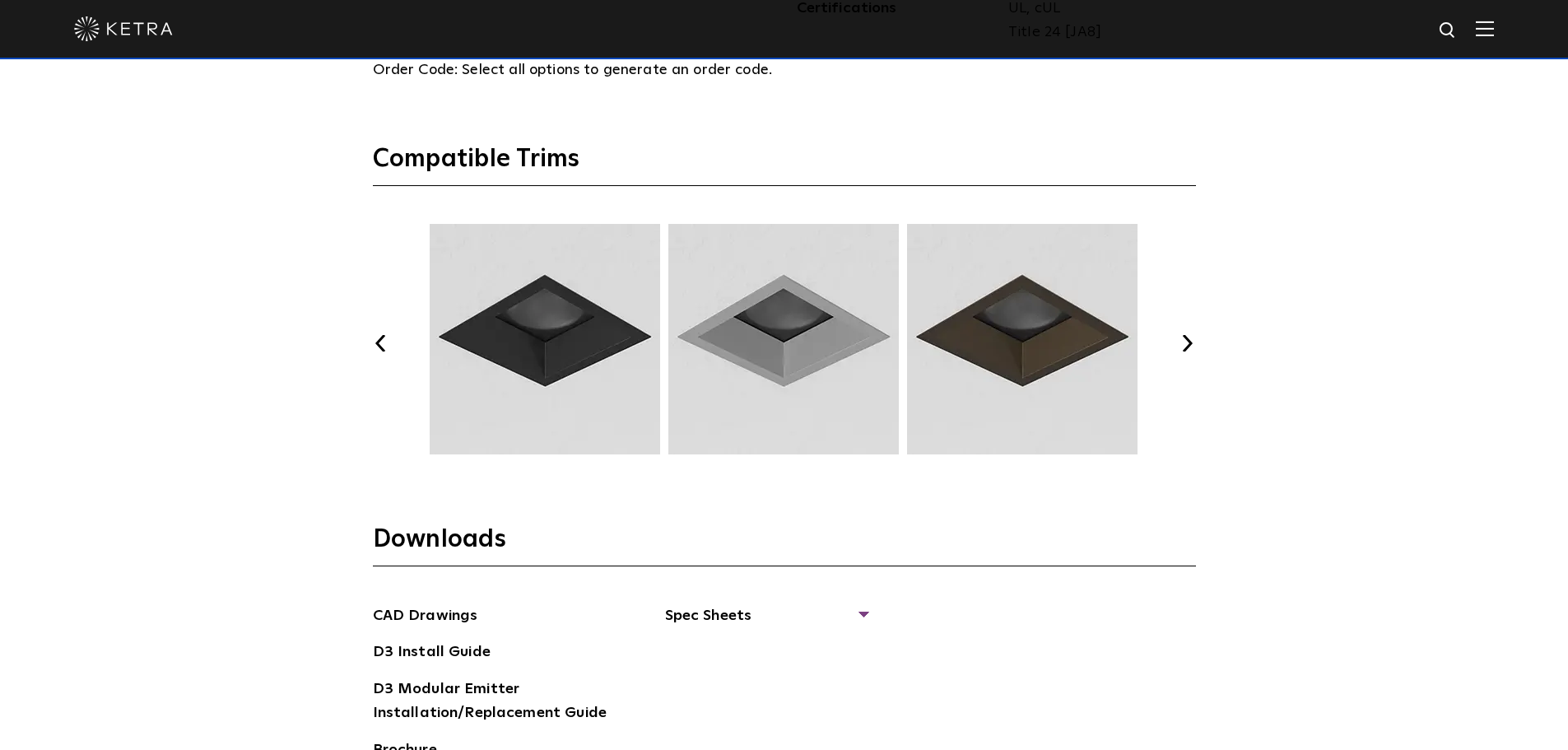
click at [382, 341] on button "Previous" at bounding box center [381, 344] width 16 height 16
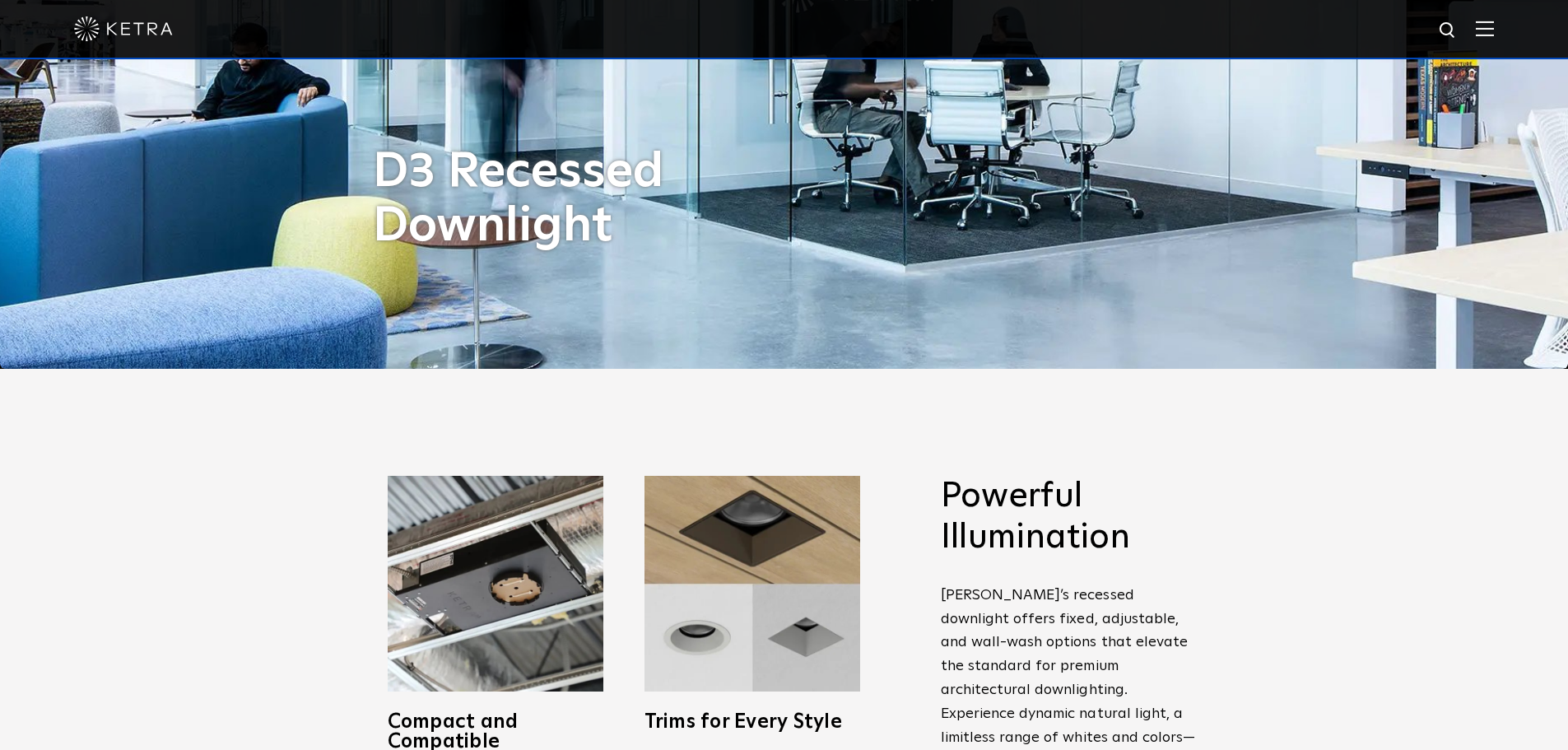
scroll to position [648, 0]
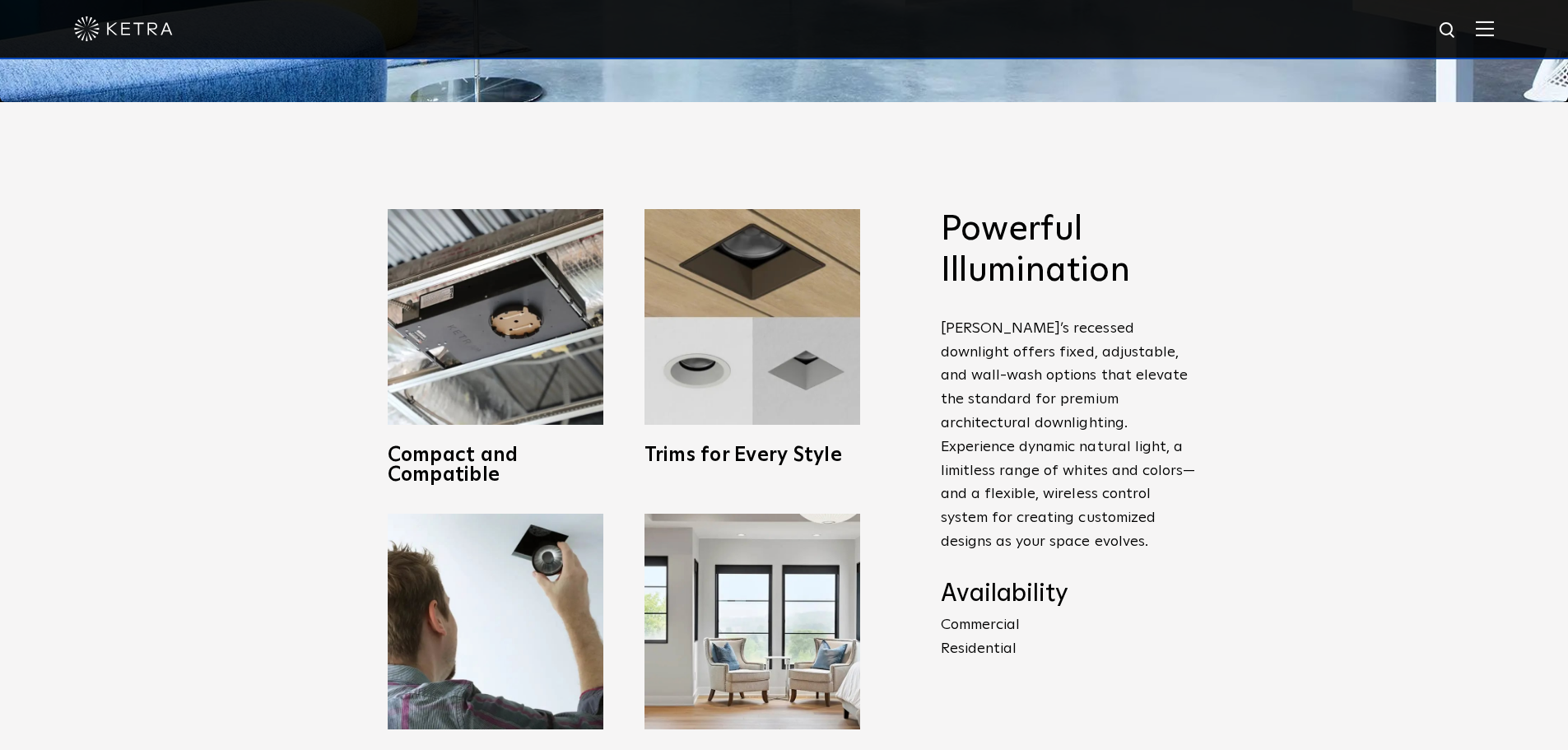
click at [804, 362] on img at bounding box center [752, 316] width 215 height 215
